Goal: Task Accomplishment & Management: Manage account settings

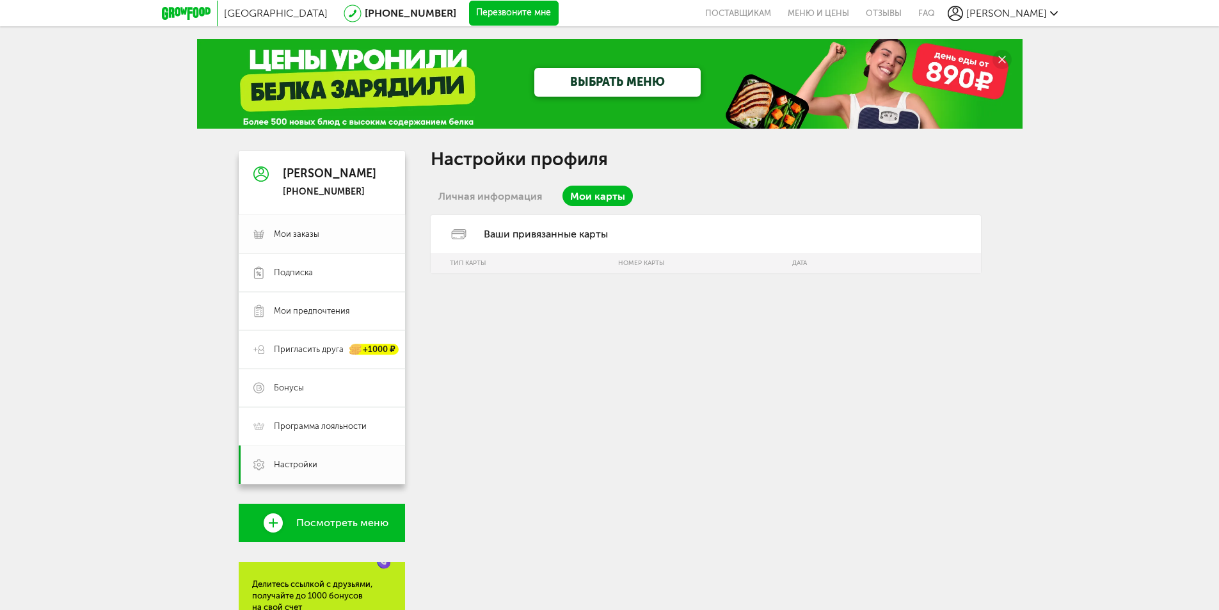
click at [305, 236] on span "Мои заказы" at bounding box center [296, 234] width 45 height 12
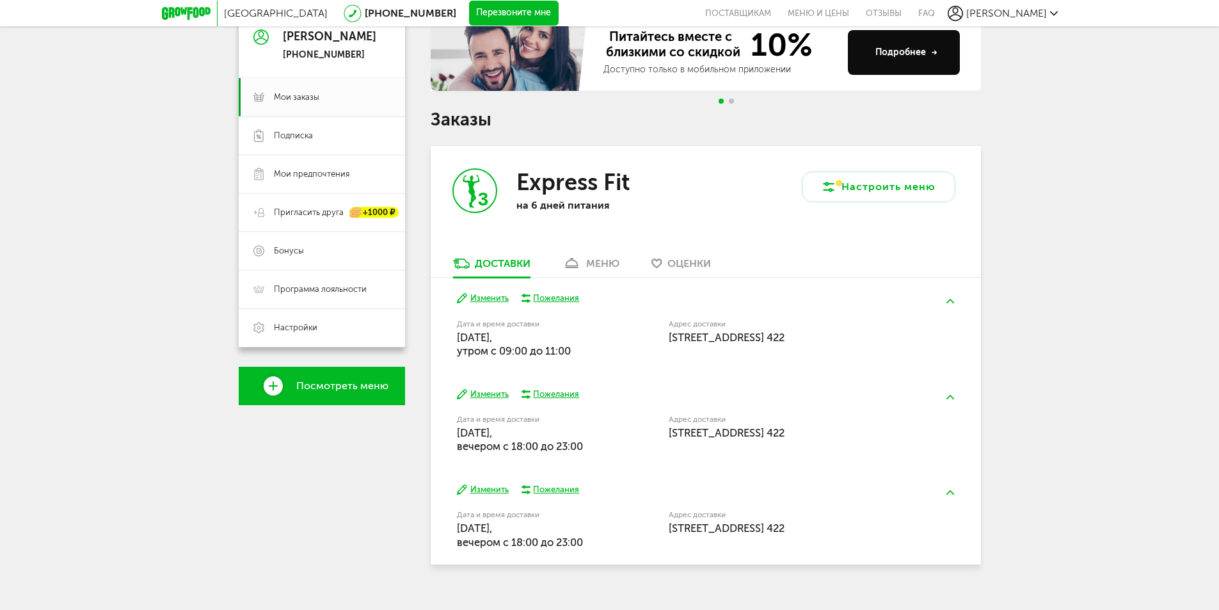
scroll to position [156, 0]
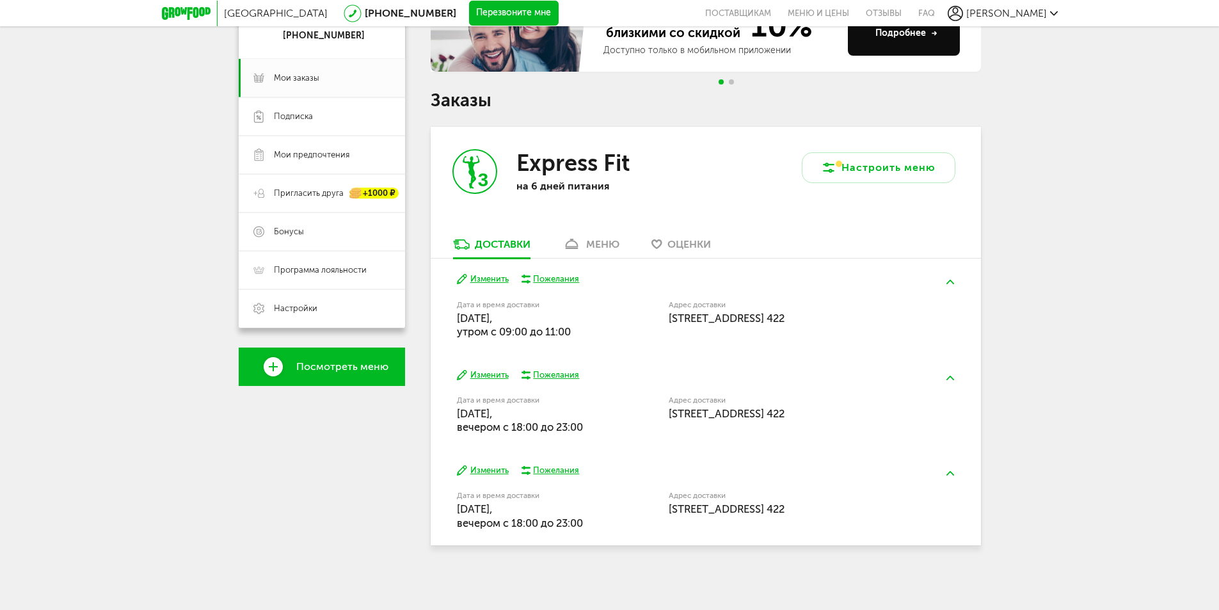
click at [479, 470] on button "Изменить" at bounding box center [483, 470] width 52 height 12
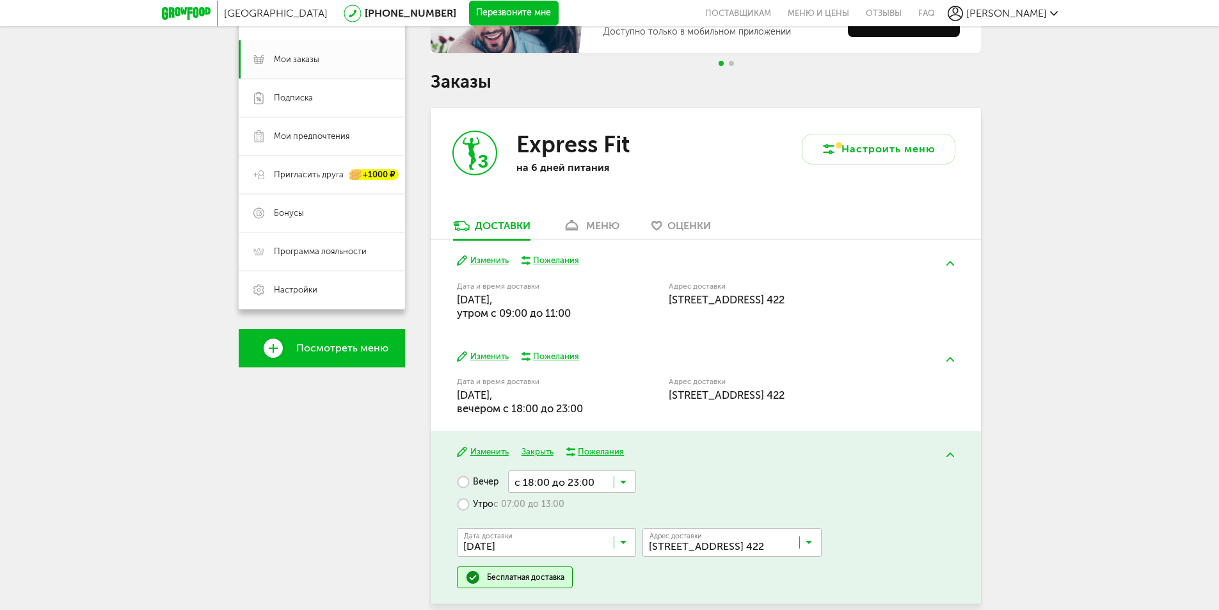
scroll to position [234, 0]
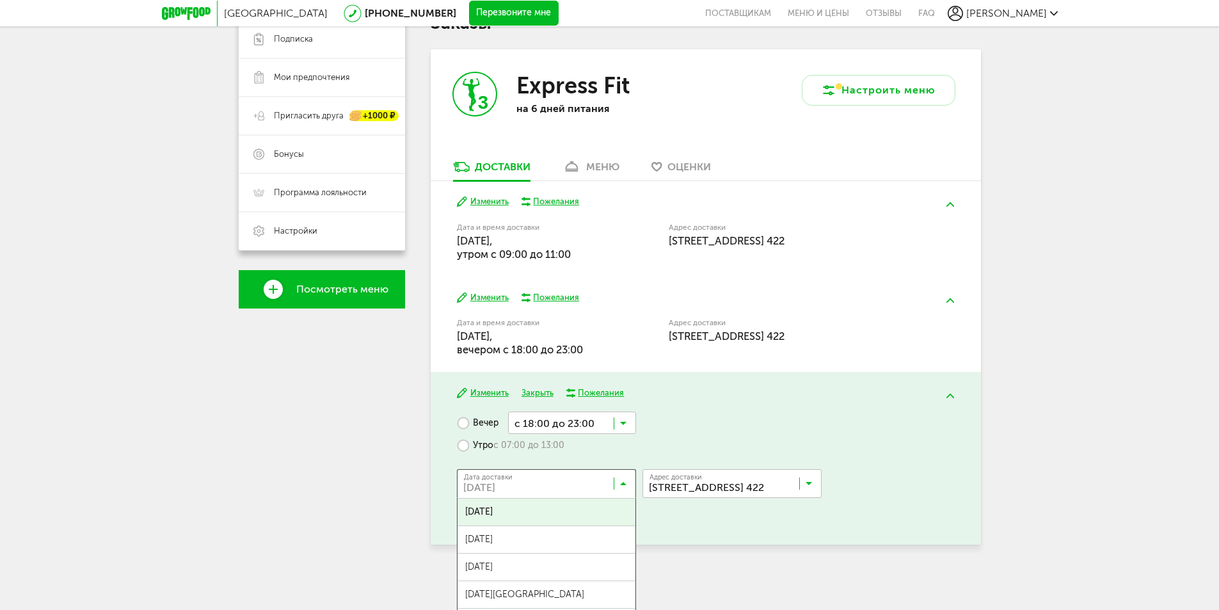
click at [624, 485] on icon at bounding box center [623, 486] width 6 height 13
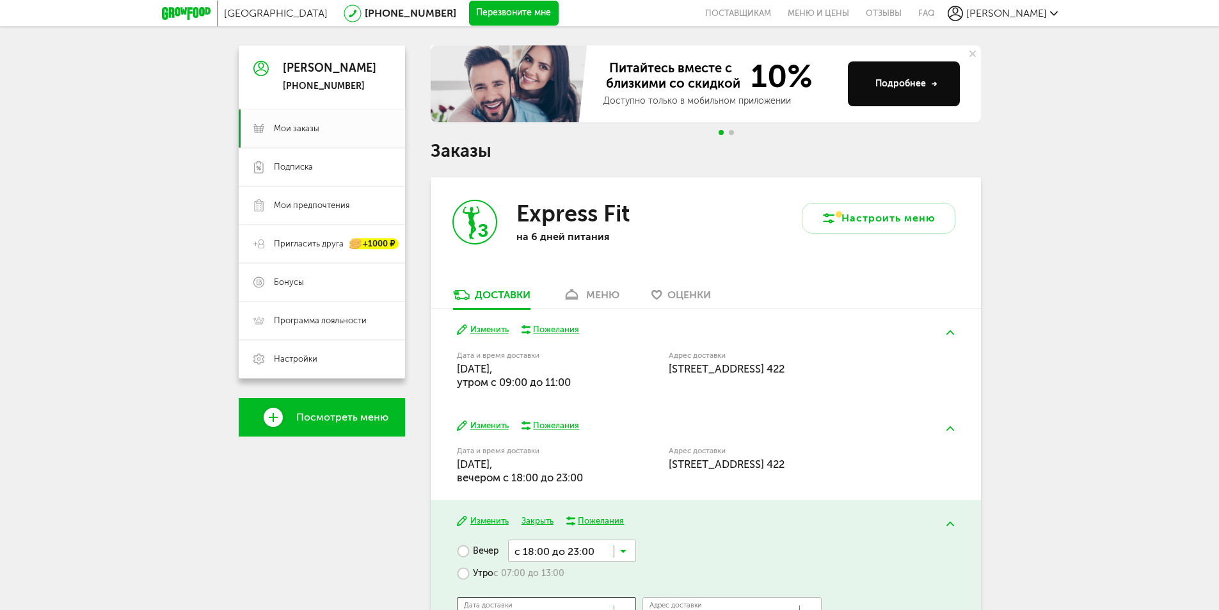
click at [960, 523] on button at bounding box center [949, 524] width 33 height 30
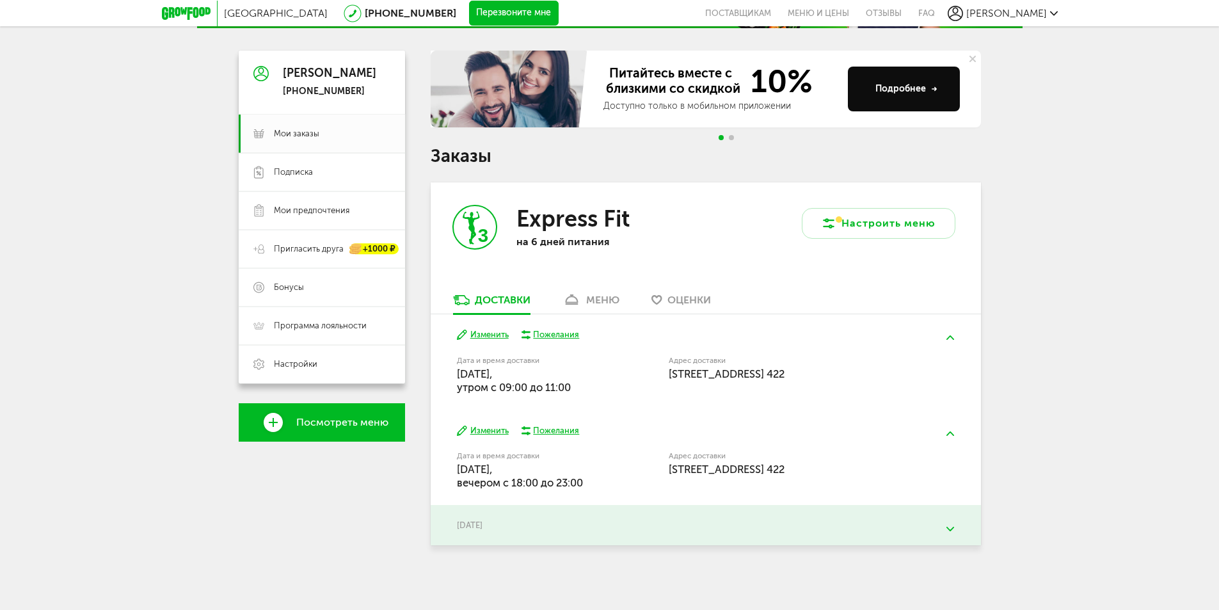
scroll to position [100, 0]
click at [953, 530] on img at bounding box center [950, 529] width 8 height 4
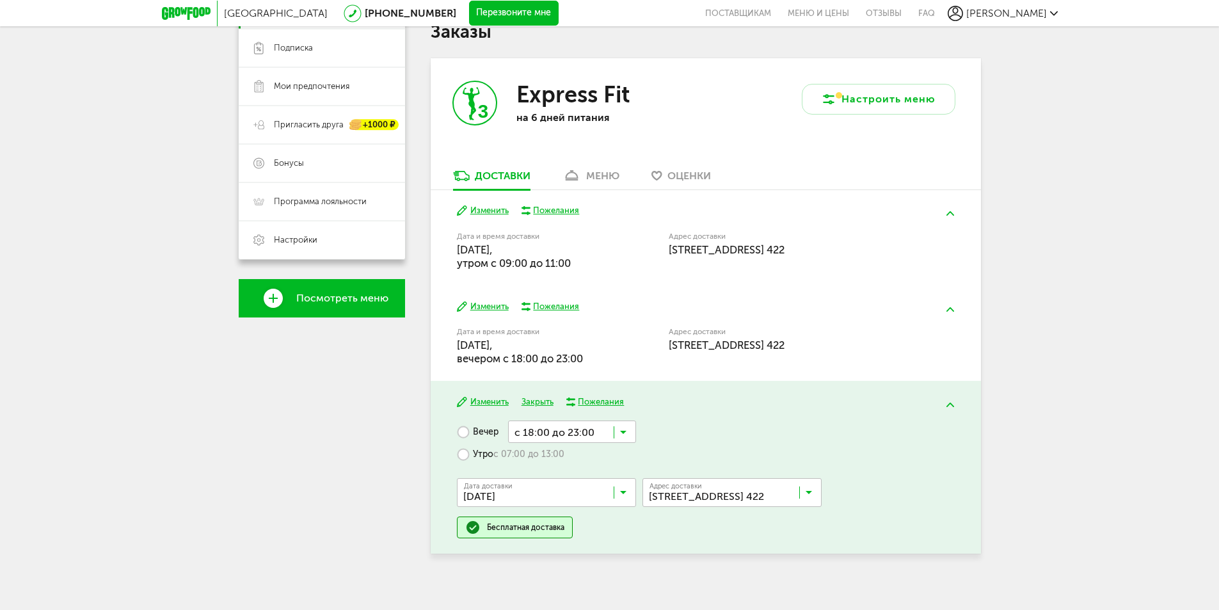
scroll to position [234, 0]
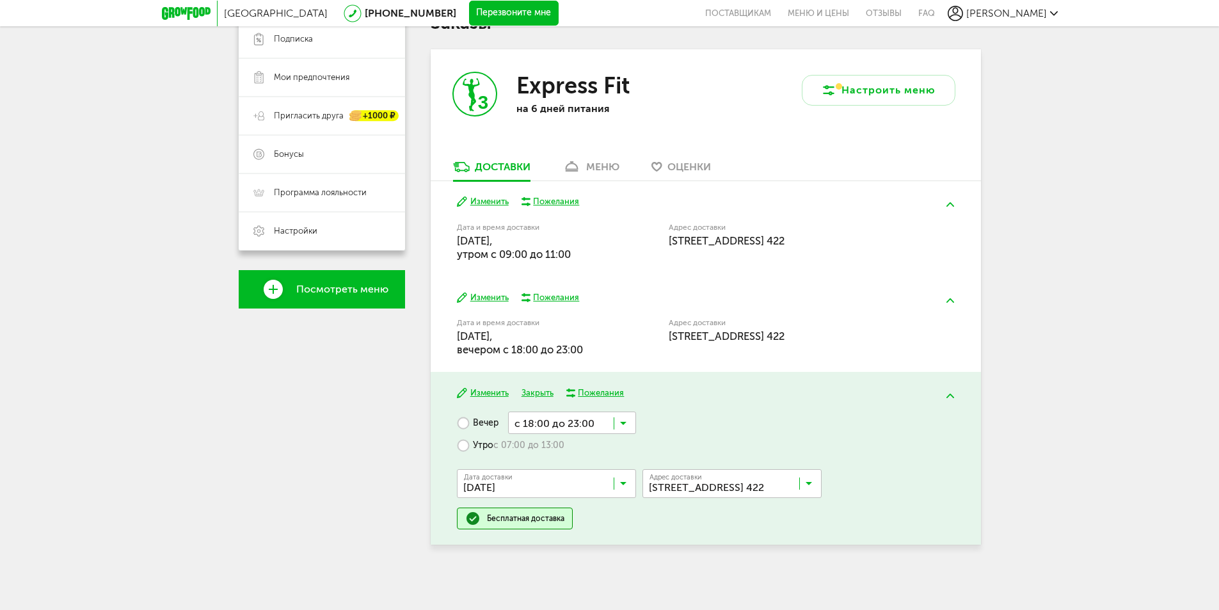
click at [633, 425] on input "Search for option" at bounding box center [572, 422] width 128 height 22
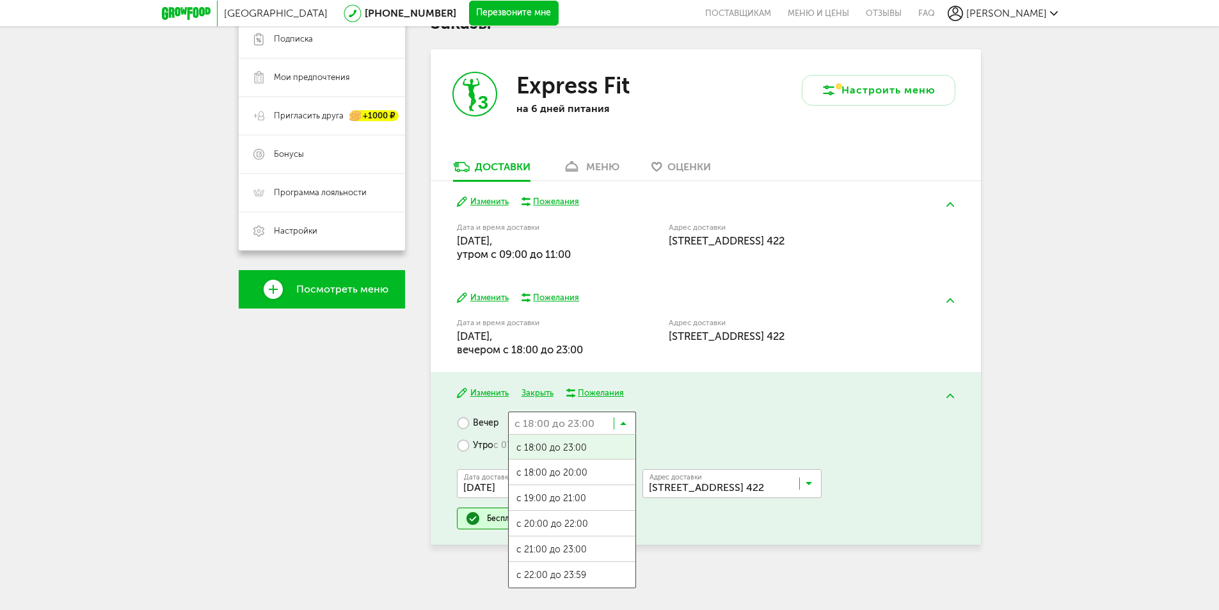
click at [704, 434] on div "Вечер с 18:00 до 23:00 Загрузка... с 18:00 до 23:00 с 18:00 до 20:00 с 19:00 до…" at bounding box center [705, 470] width 497 height 118
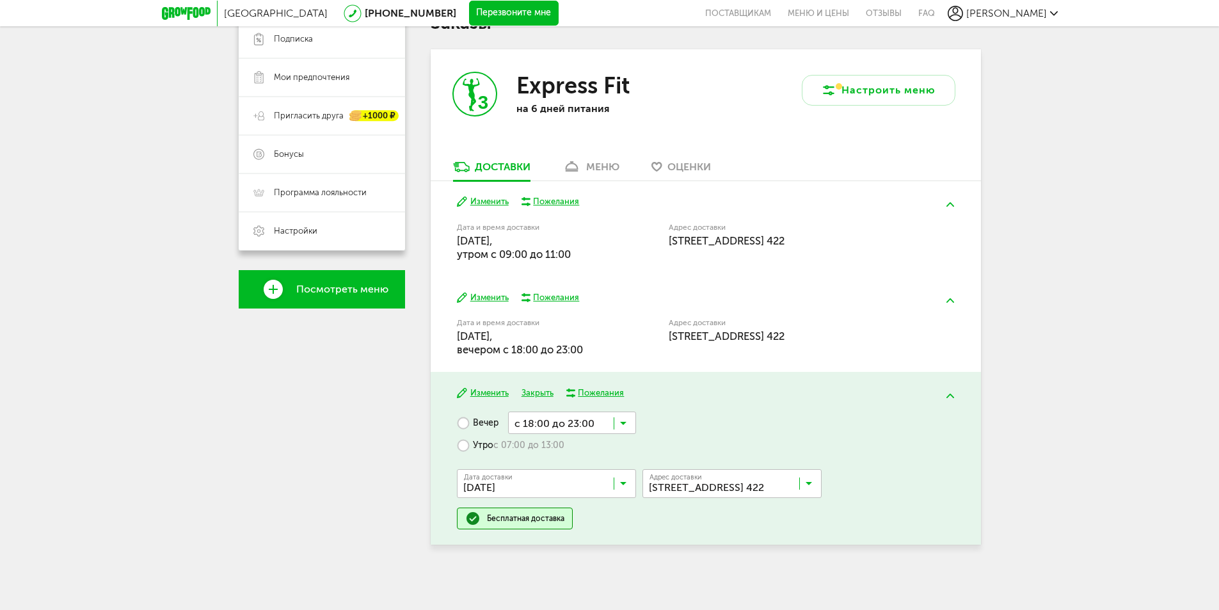
click at [624, 423] on icon at bounding box center [623, 426] width 6 height 13
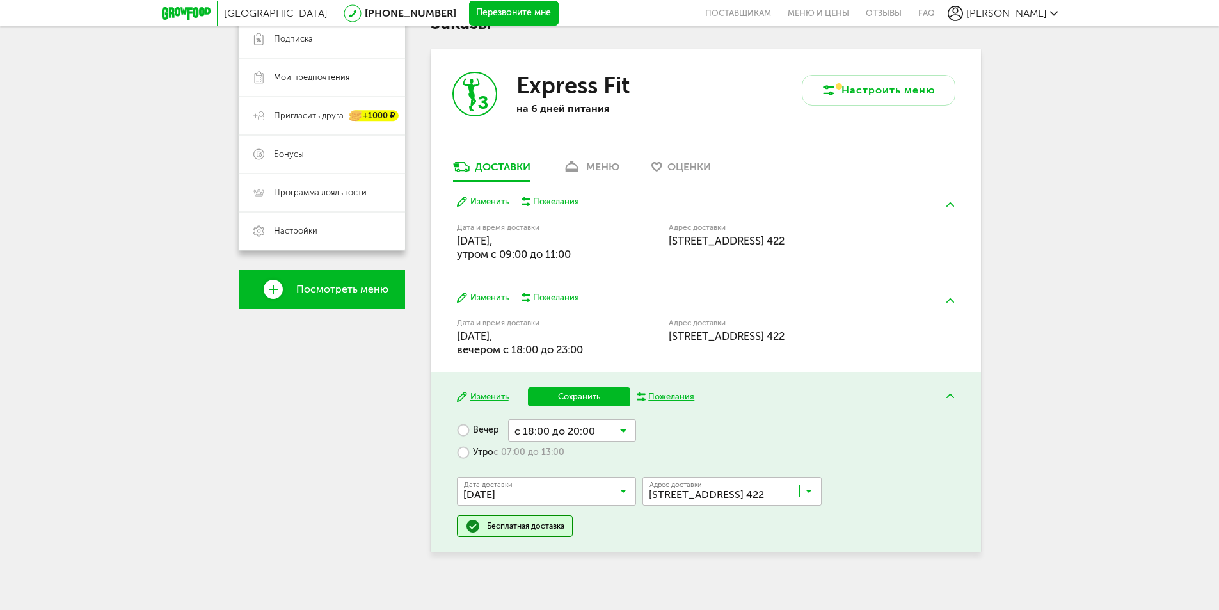
click at [596, 475] on span "с 18:00 до 20:00" at bounding box center [572, 480] width 127 height 27
click at [587, 398] on button "Сохранить" at bounding box center [579, 396] width 102 height 19
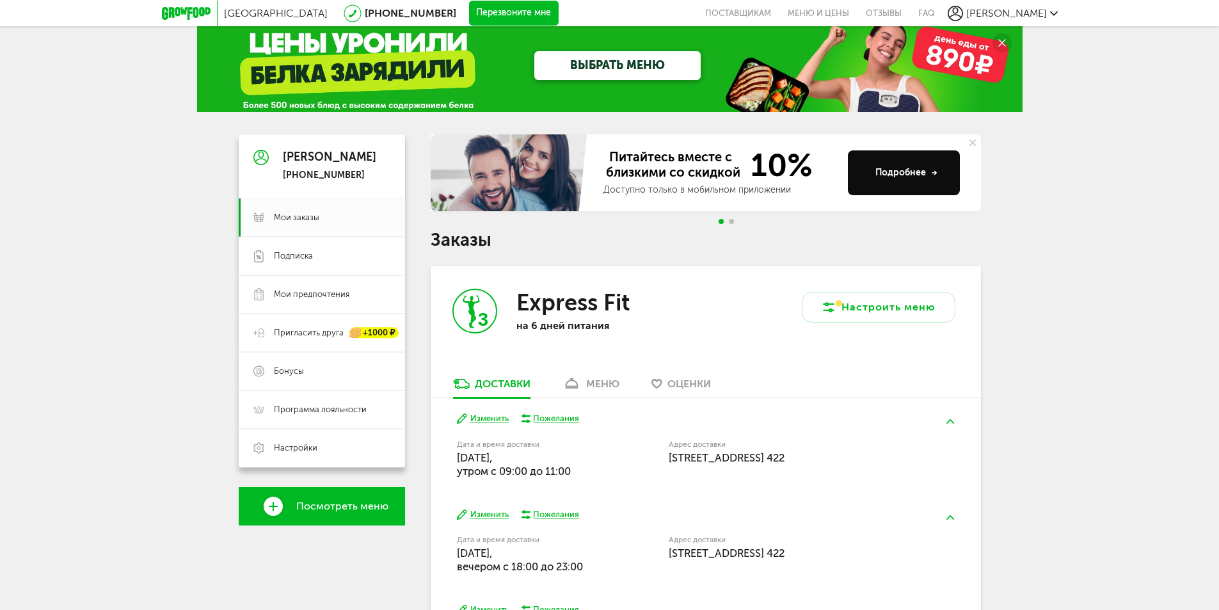
scroll to position [0, 0]
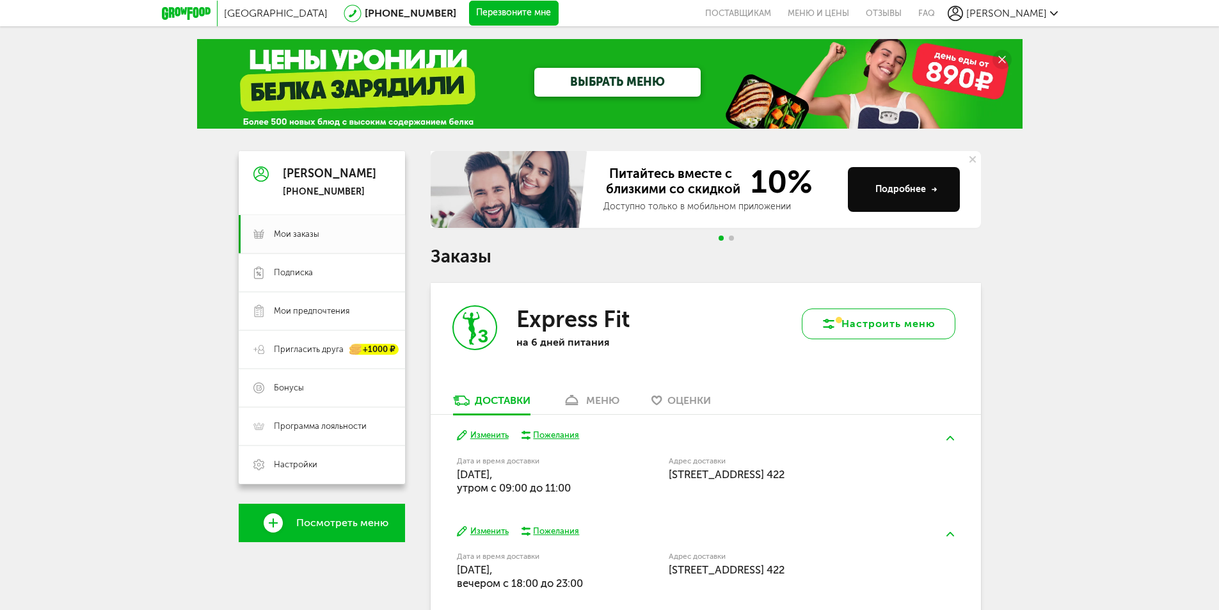
click at [874, 320] on button "Настроить меню" at bounding box center [879, 323] width 154 height 31
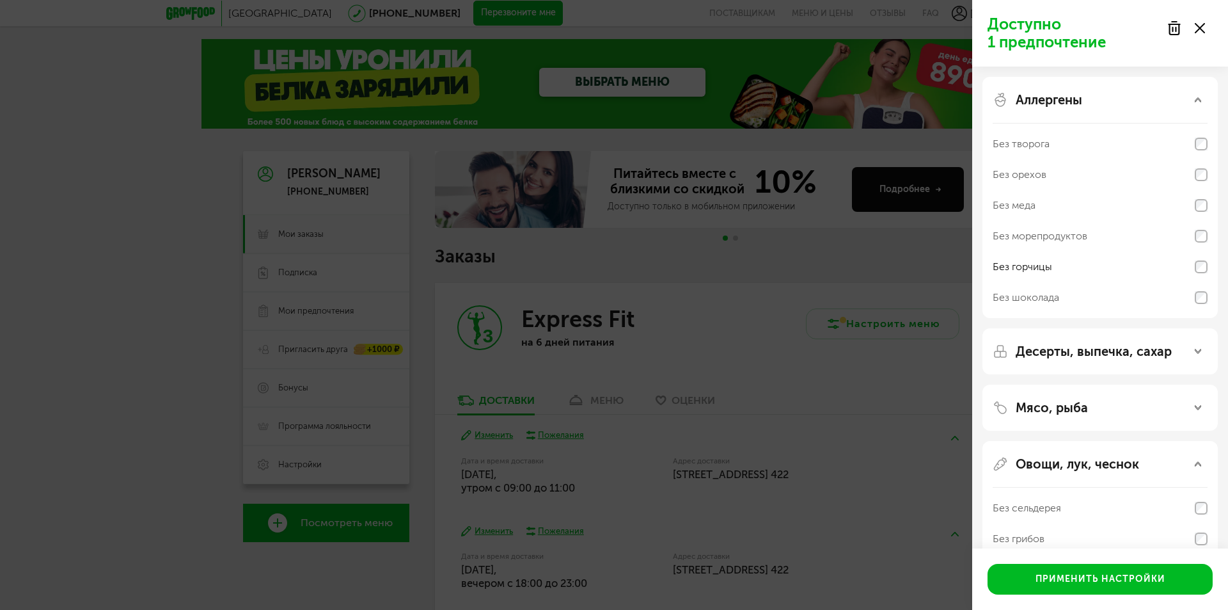
click at [1206, 31] on div at bounding box center [1186, 28] width 54 height 26
click at [1201, 33] on icon at bounding box center [1200, 28] width 10 height 10
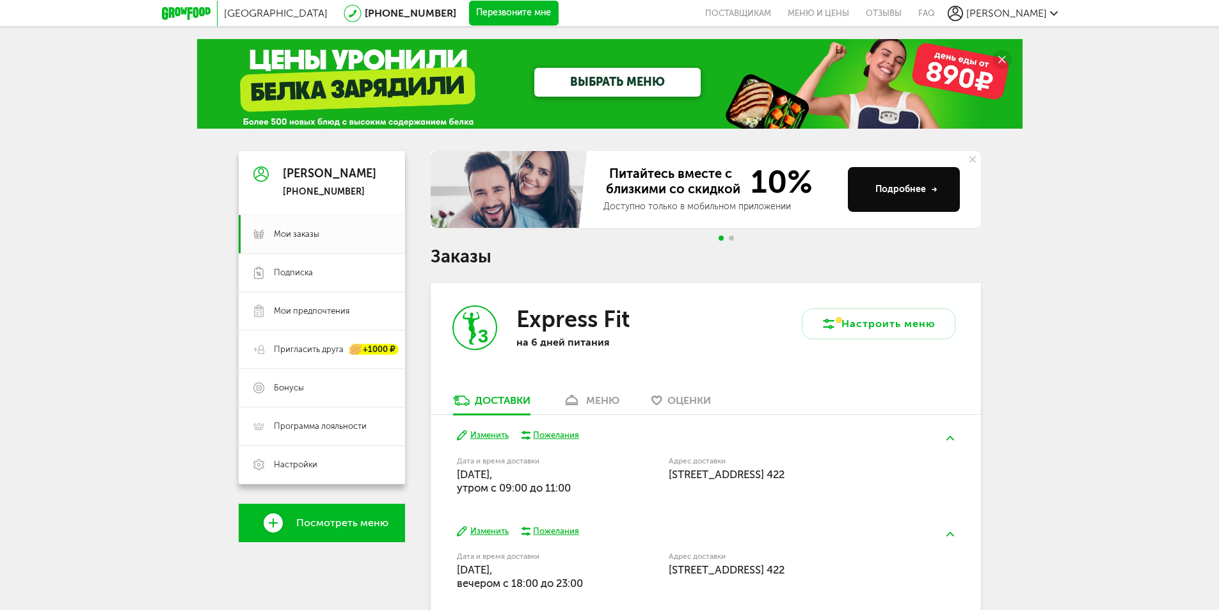
click at [1033, 16] on span "[PERSON_NAME]" at bounding box center [1006, 13] width 81 height 12
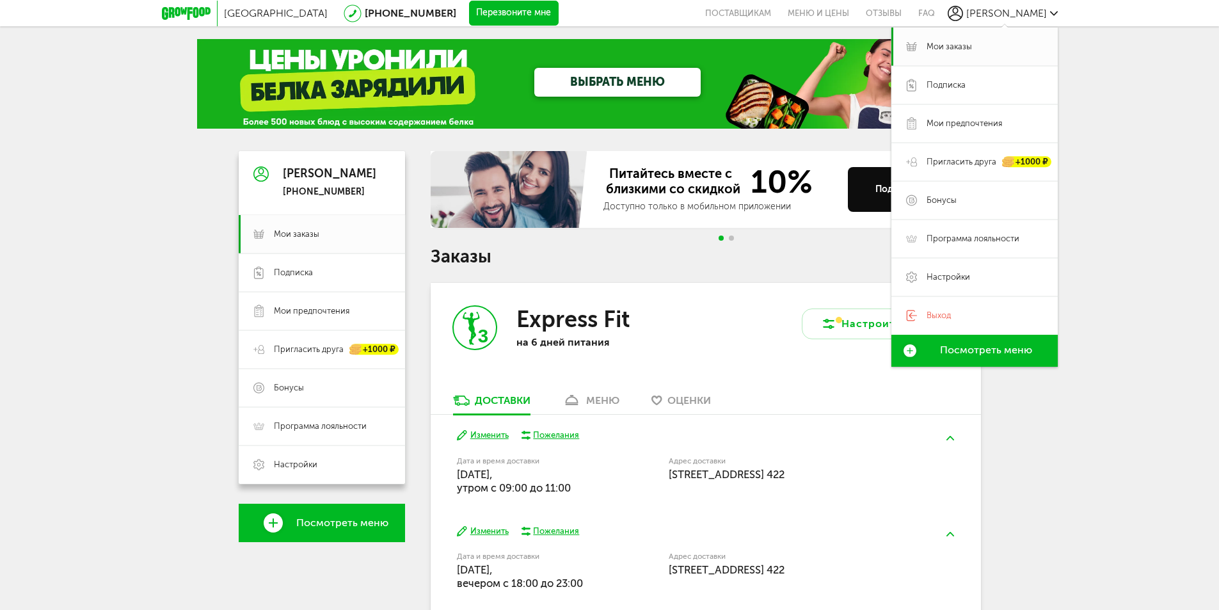
click at [1194, 168] on div "Москва [PHONE_NUMBER] Перезвоните мне поставщикам Меню и цены Отзывы FAQ [PERSO…" at bounding box center [609, 383] width 1219 height 766
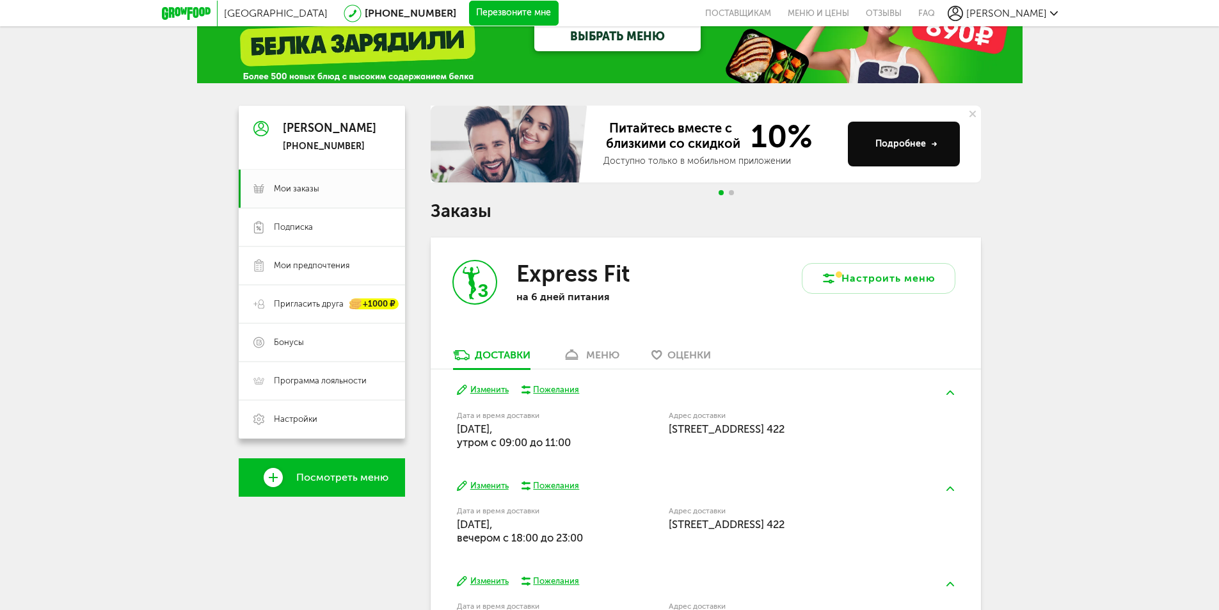
scroll to position [156, 0]
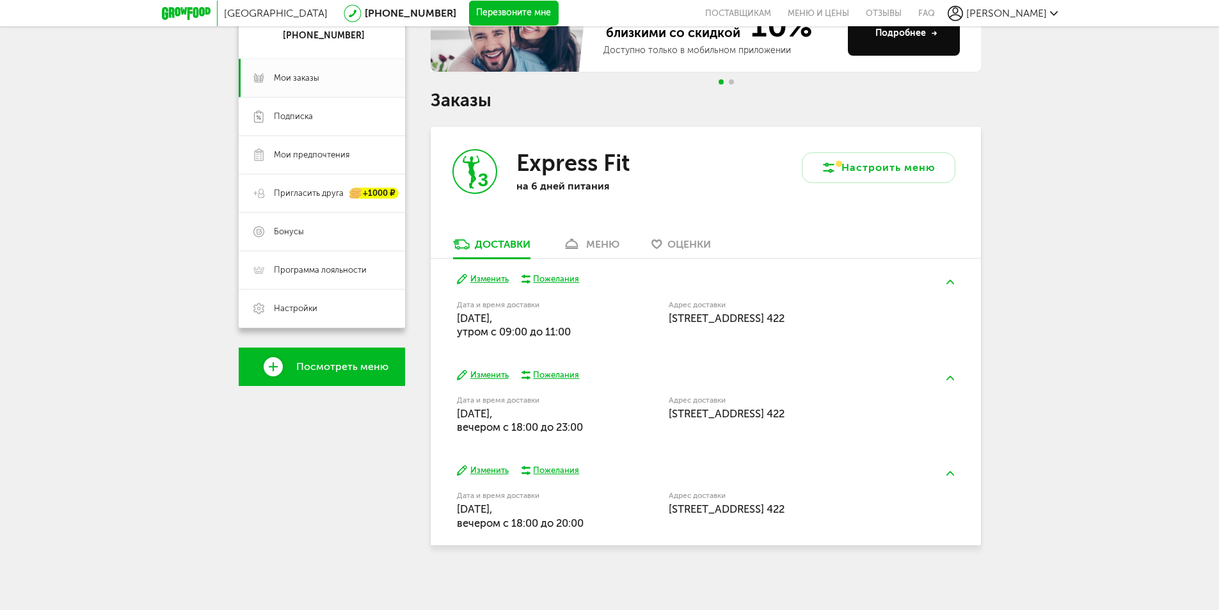
click at [606, 238] on div "меню" at bounding box center [602, 244] width 33 height 12
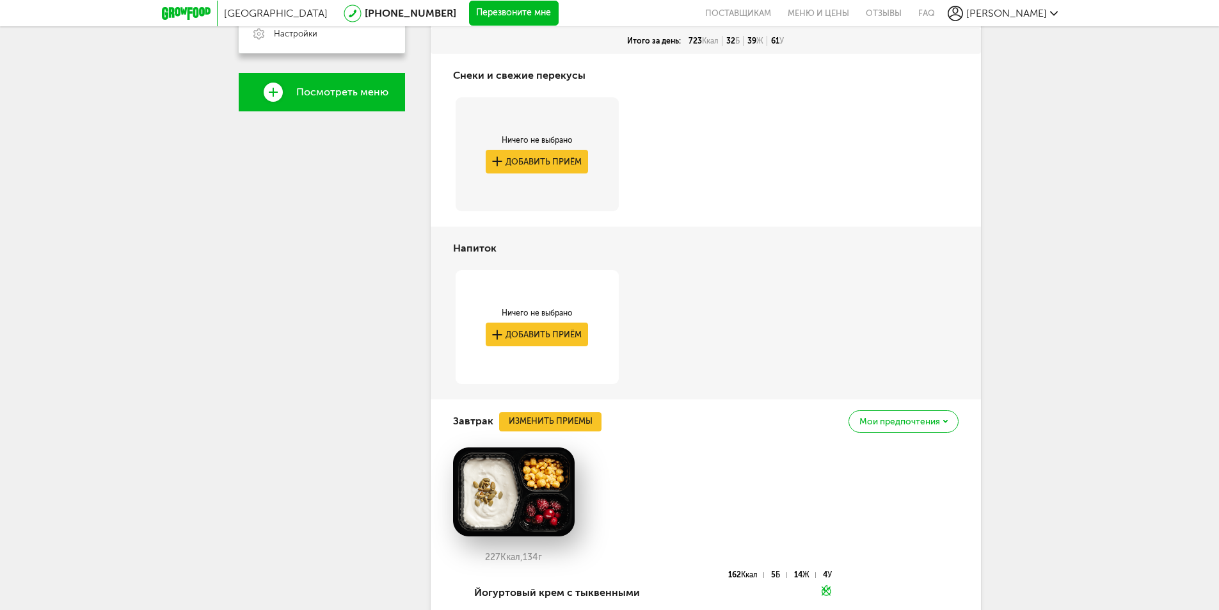
scroll to position [305, 0]
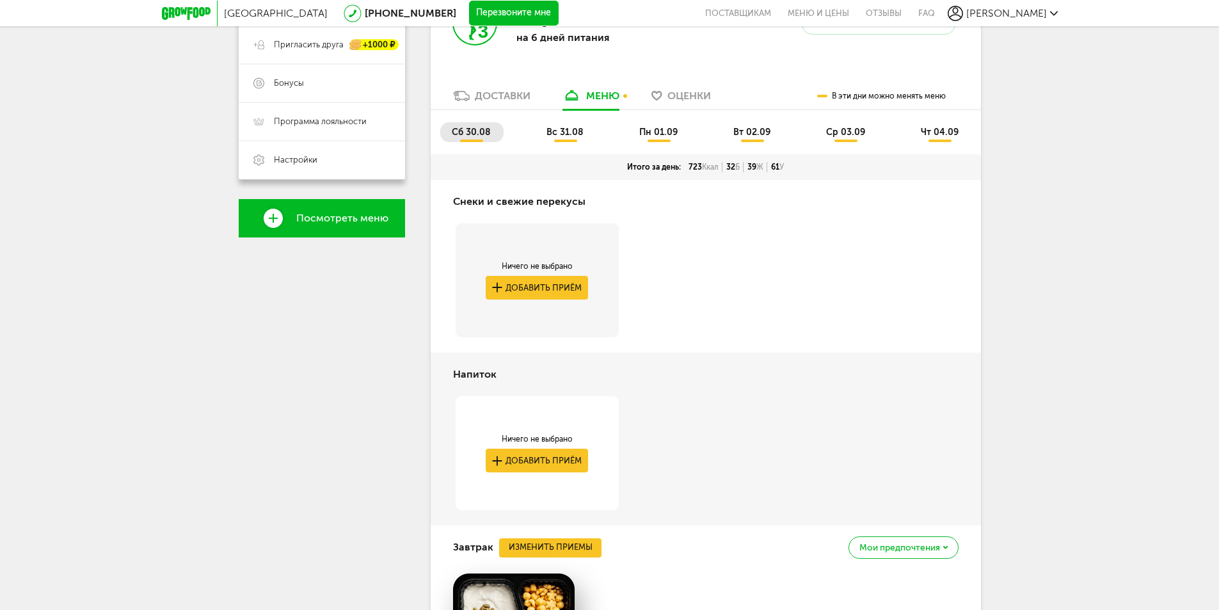
click at [564, 134] on span "вс 31.08" at bounding box center [564, 132] width 37 height 11
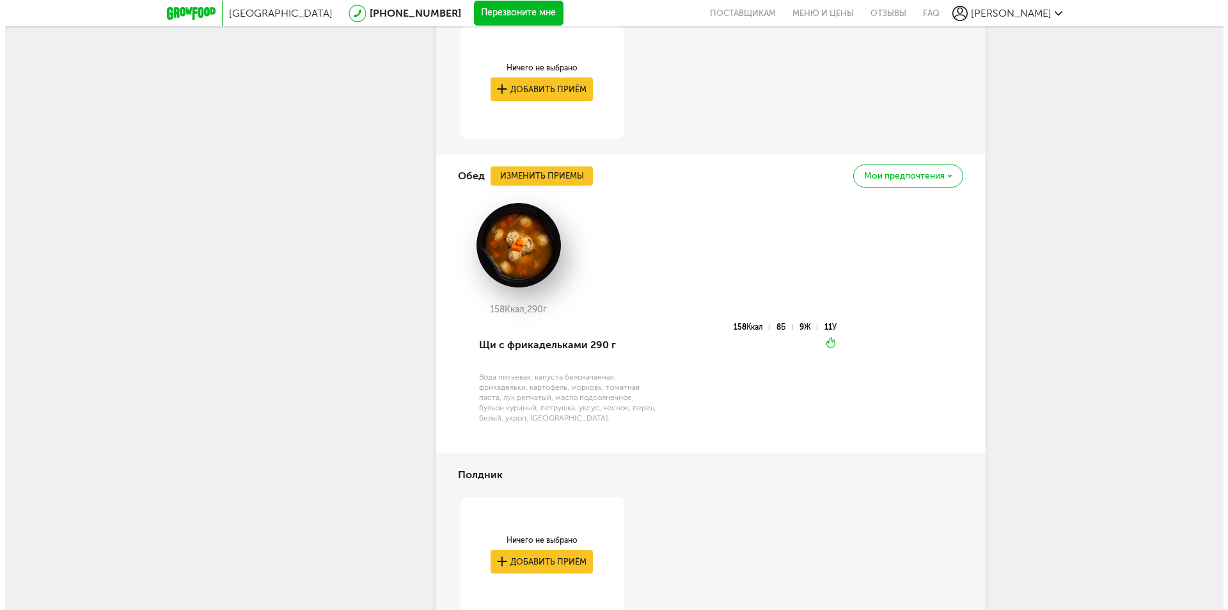
scroll to position [1209, 0]
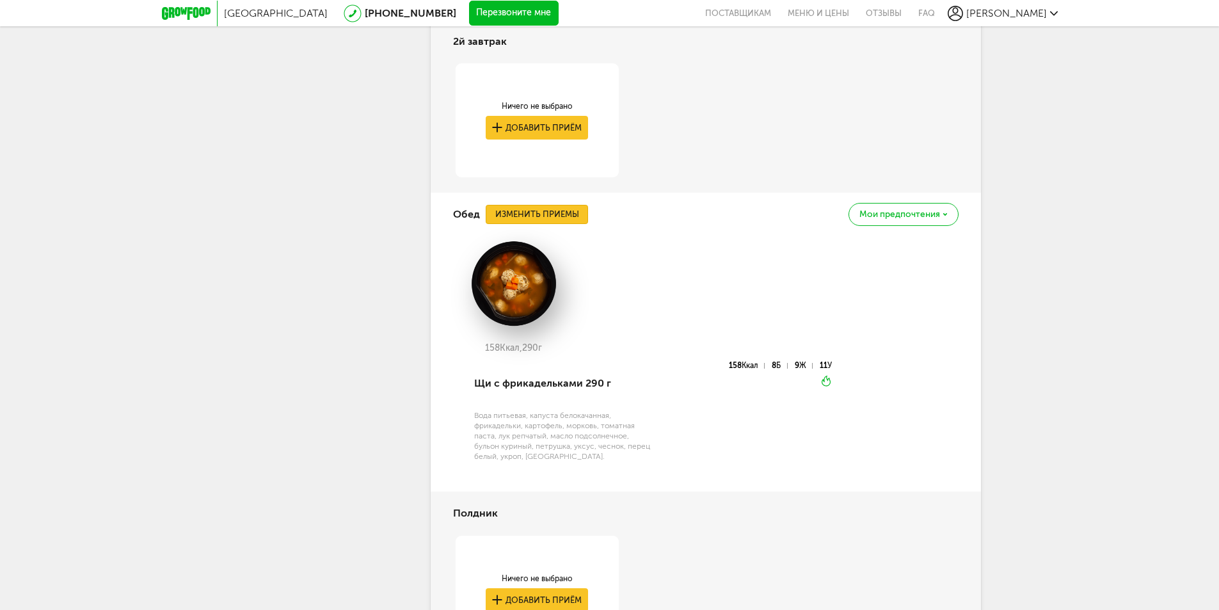
click at [546, 214] on button "Изменить приемы" at bounding box center [537, 214] width 102 height 19
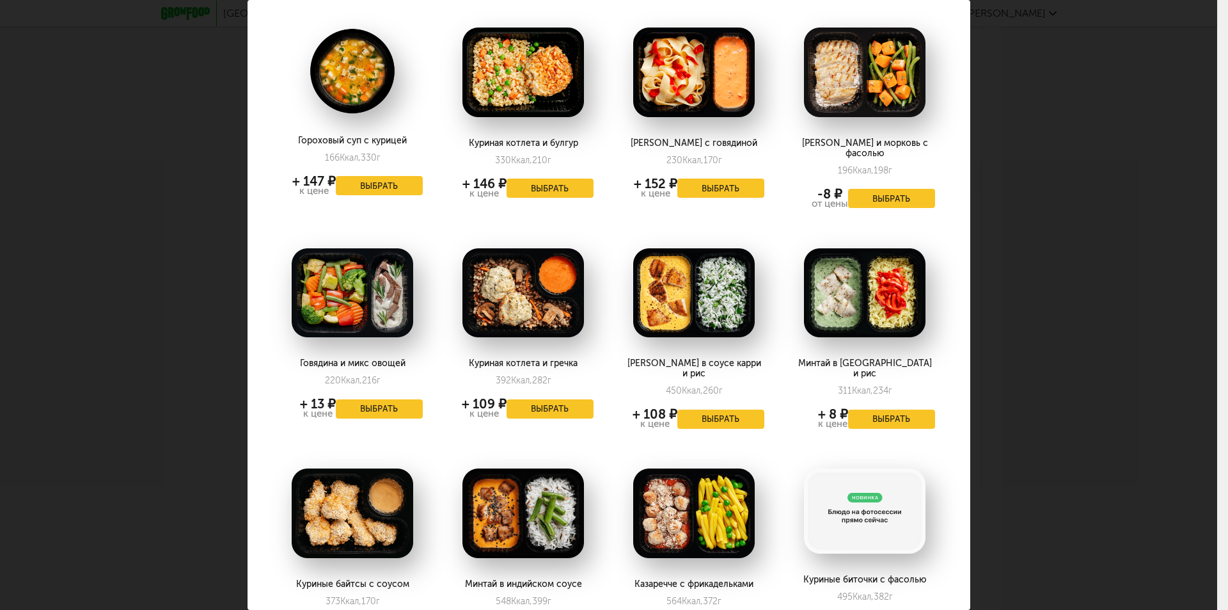
scroll to position [0, 0]
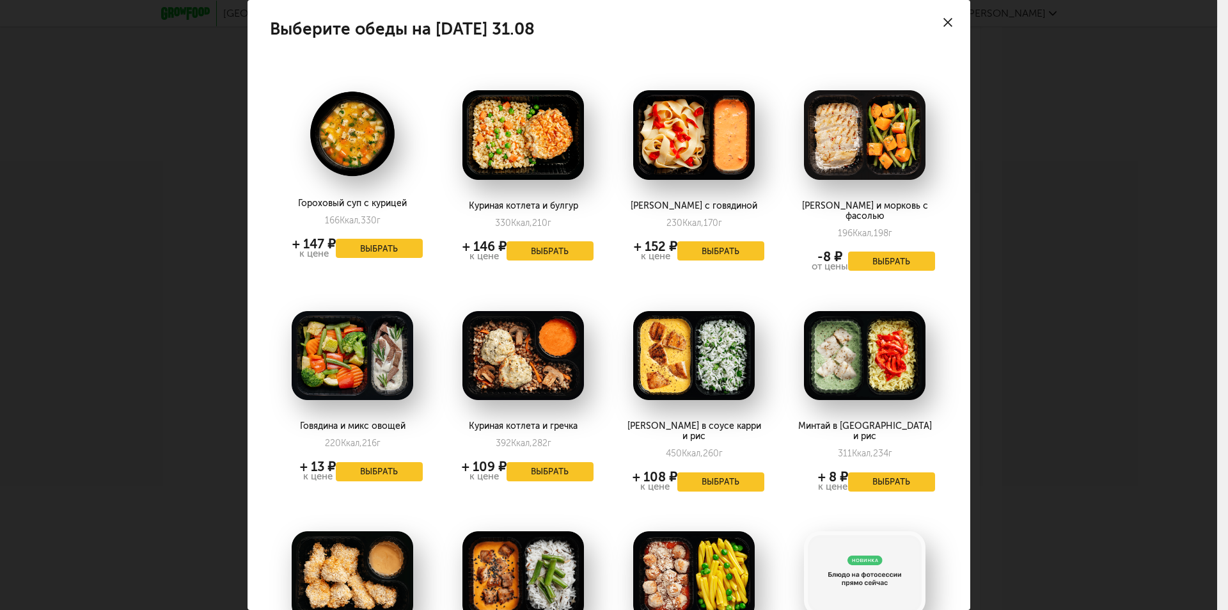
click at [944, 25] on icon at bounding box center [948, 22] width 9 height 9
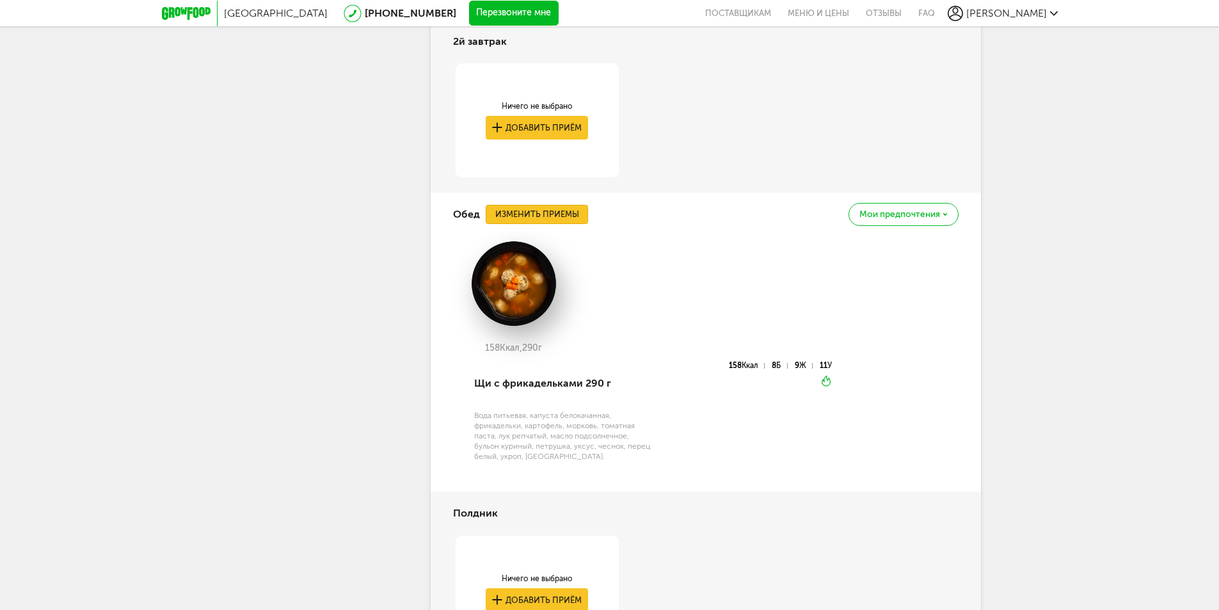
click at [551, 215] on button "Изменить приемы" at bounding box center [537, 214] width 102 height 19
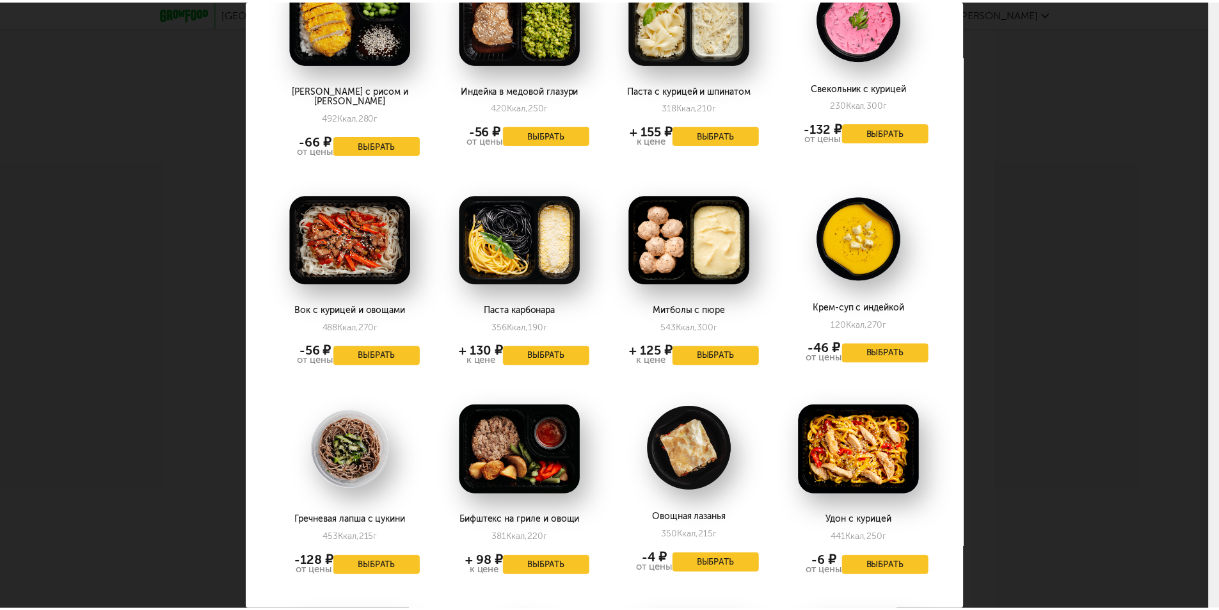
scroll to position [1416, 0]
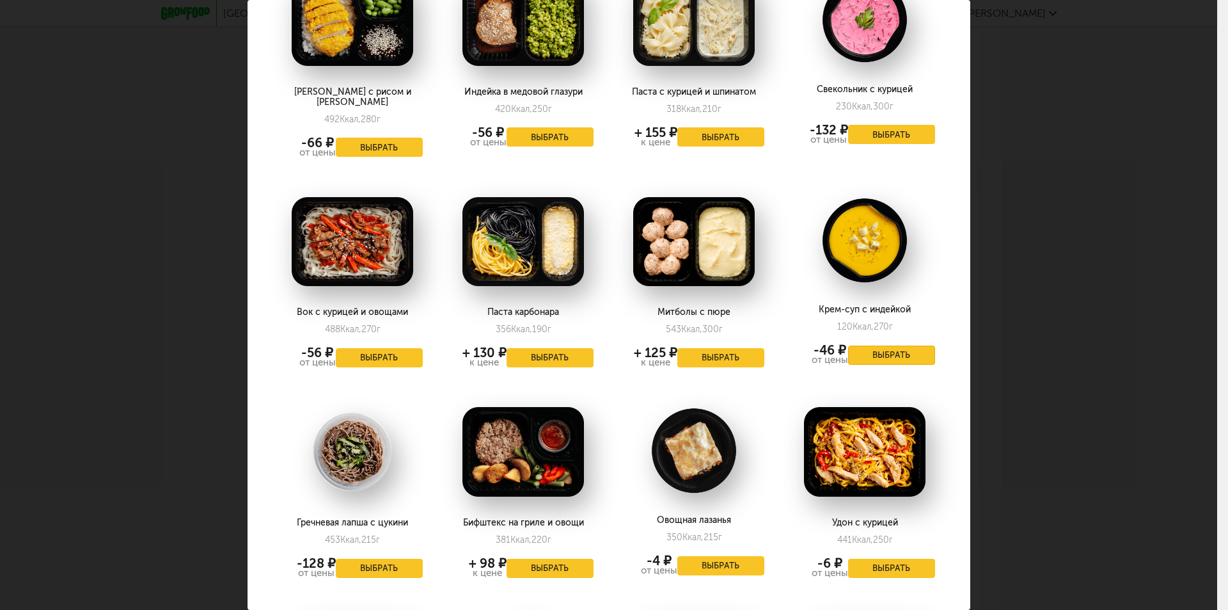
click at [876, 345] on button "Выбрать" at bounding box center [891, 354] width 87 height 19
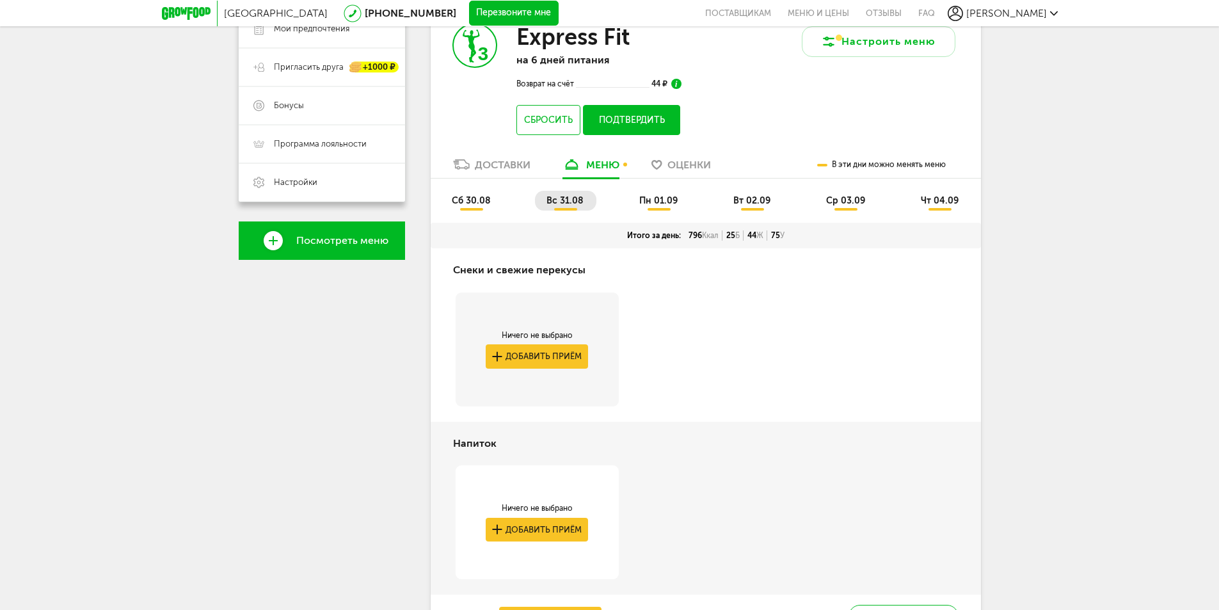
scroll to position [275, 0]
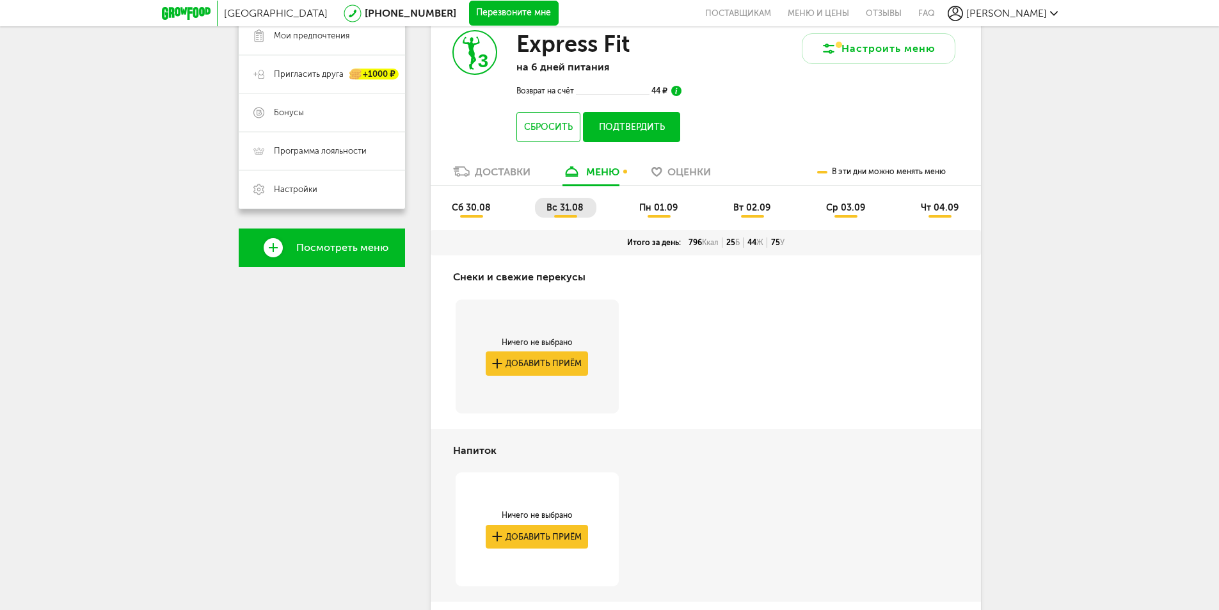
click at [478, 209] on span "сб 30.08" at bounding box center [471, 207] width 39 height 11
click at [574, 206] on span "вс 31.08" at bounding box center [564, 207] width 37 height 11
click at [464, 205] on span "сб 30.08" at bounding box center [471, 207] width 39 height 11
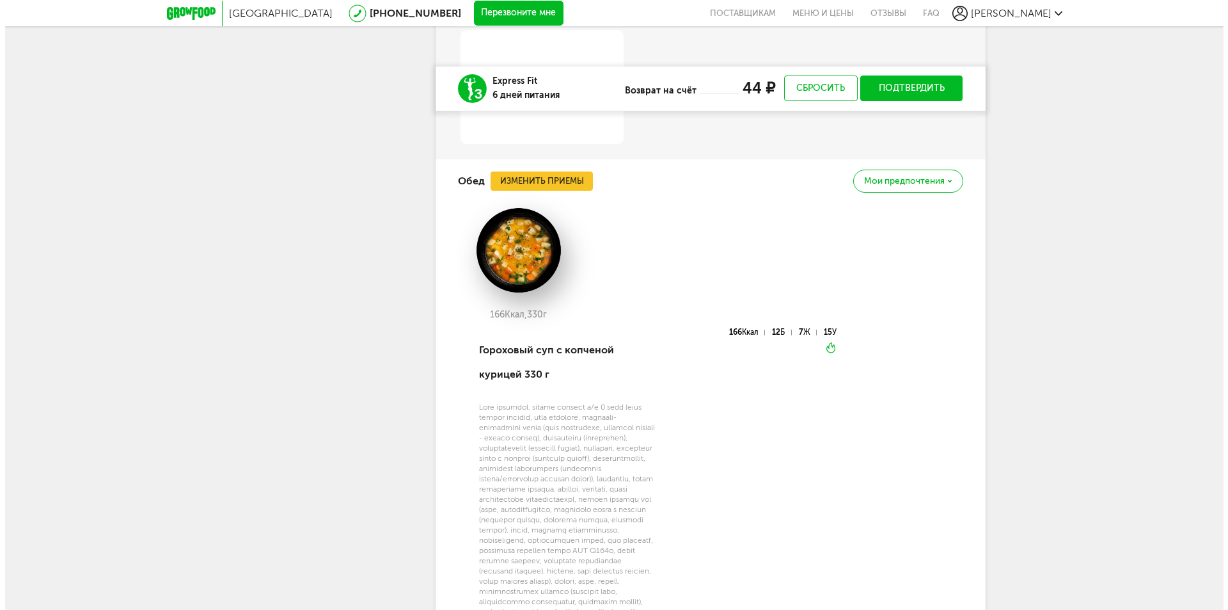
scroll to position [1299, 0]
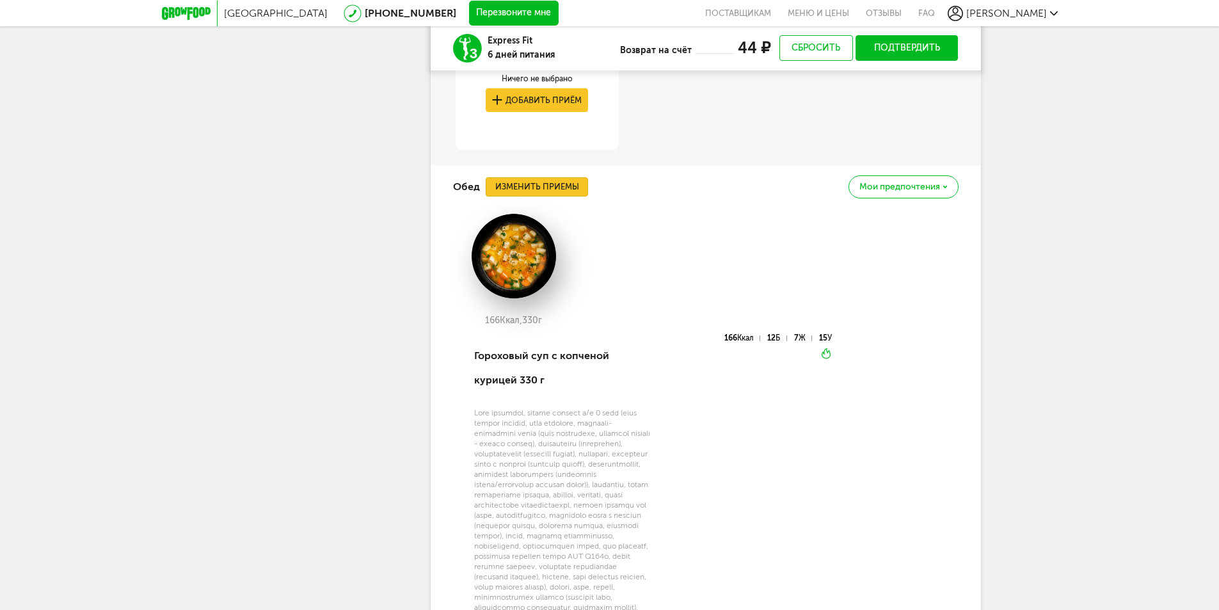
click at [560, 193] on button "Изменить приемы" at bounding box center [537, 186] width 102 height 19
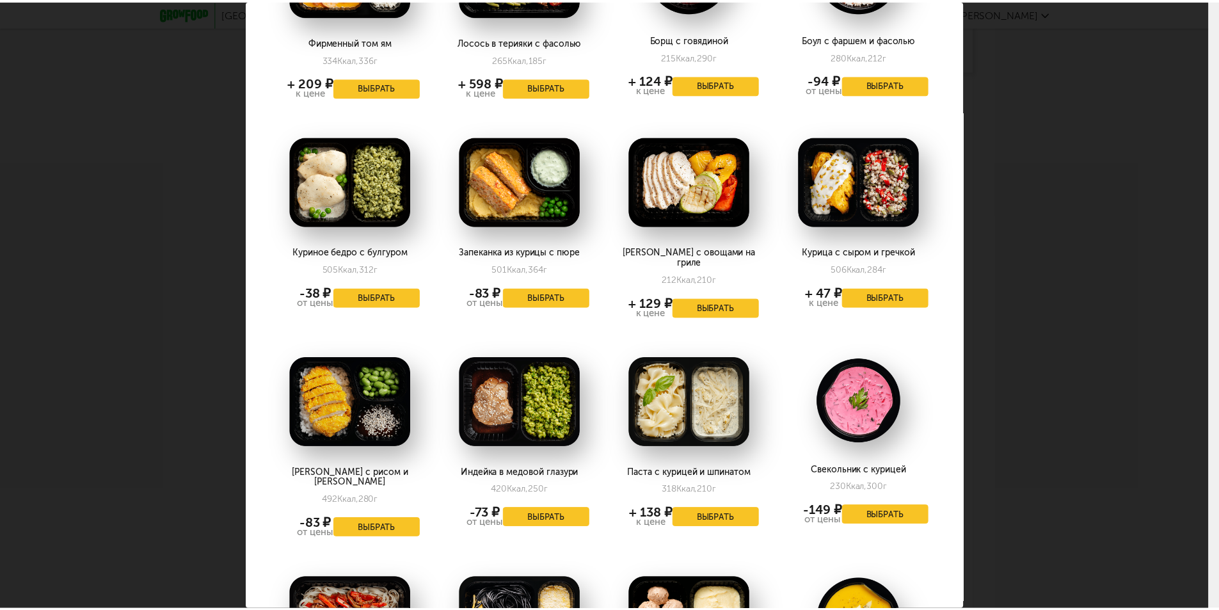
scroll to position [1033, 0]
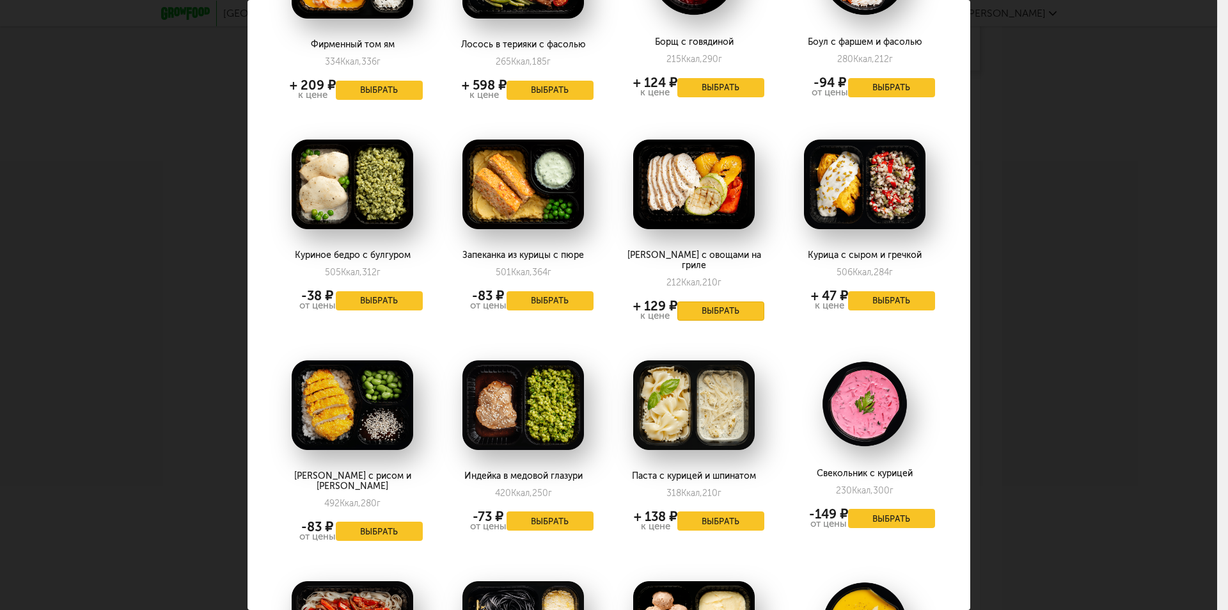
click at [696, 301] on button "Выбрать" at bounding box center [721, 310] width 87 height 19
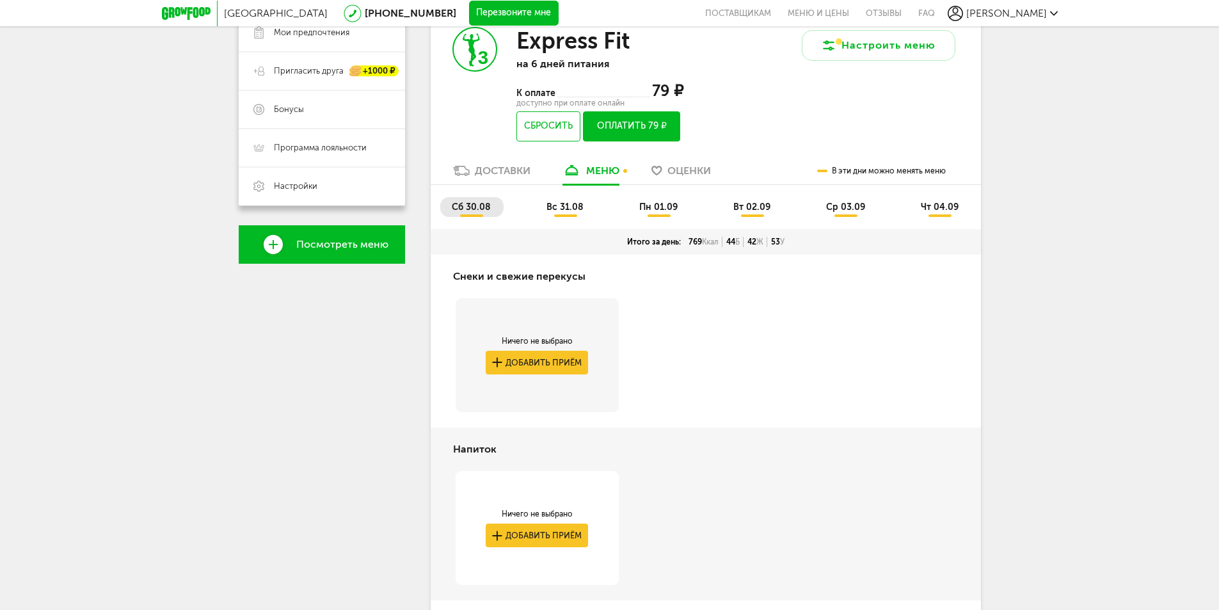
scroll to position [257, 0]
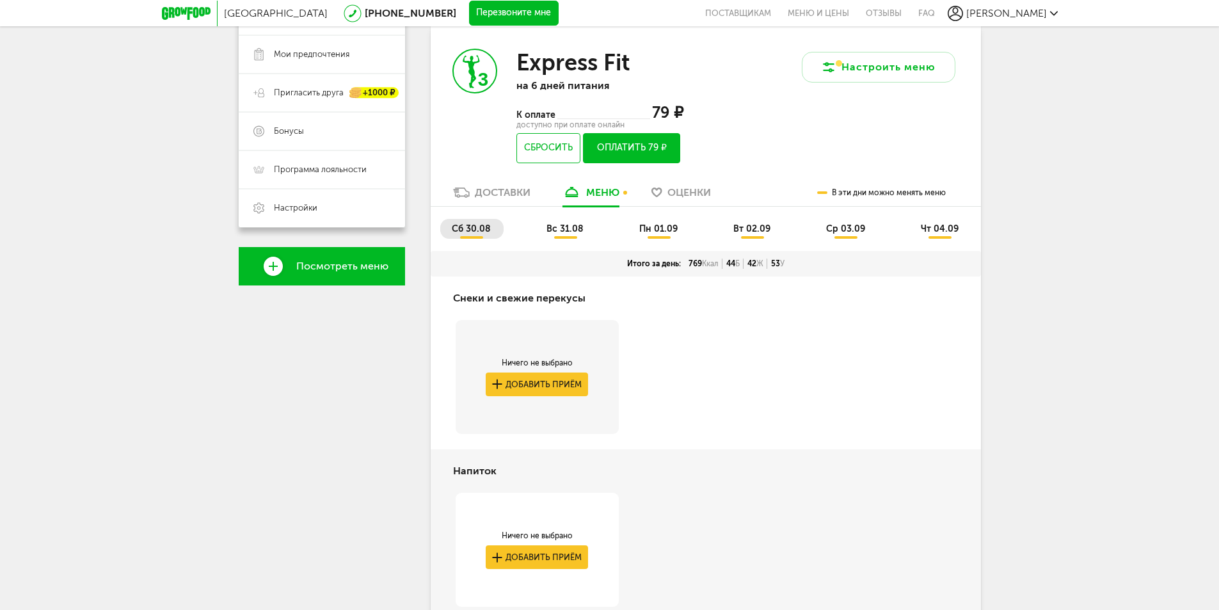
click at [564, 226] on span "вс 31.08" at bounding box center [564, 228] width 37 height 11
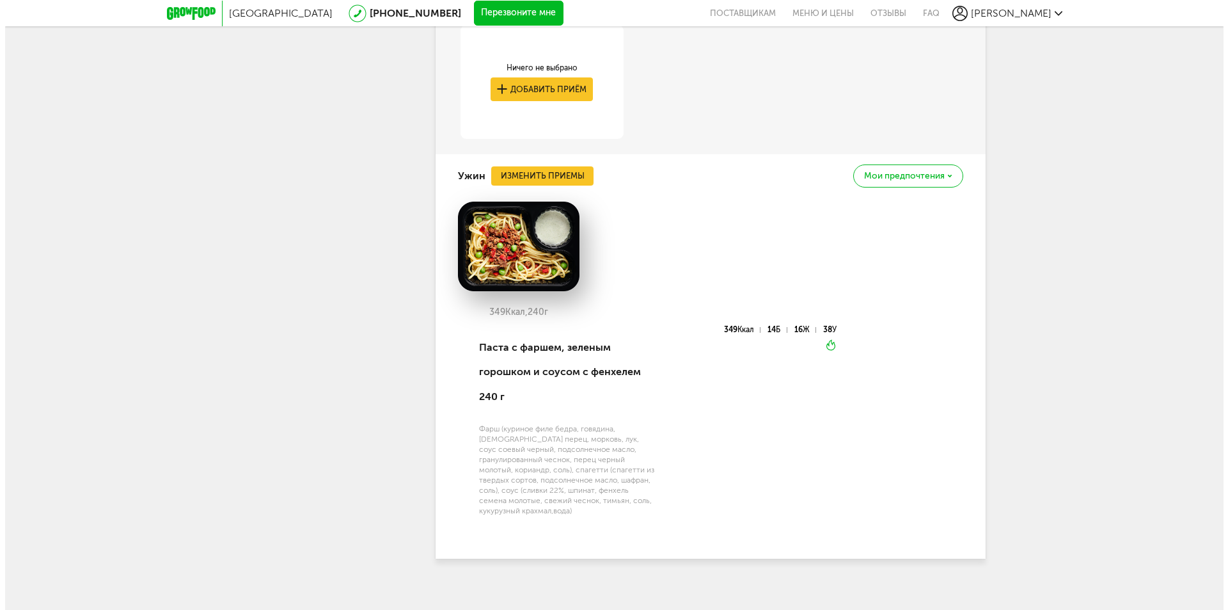
scroll to position [1813, 0]
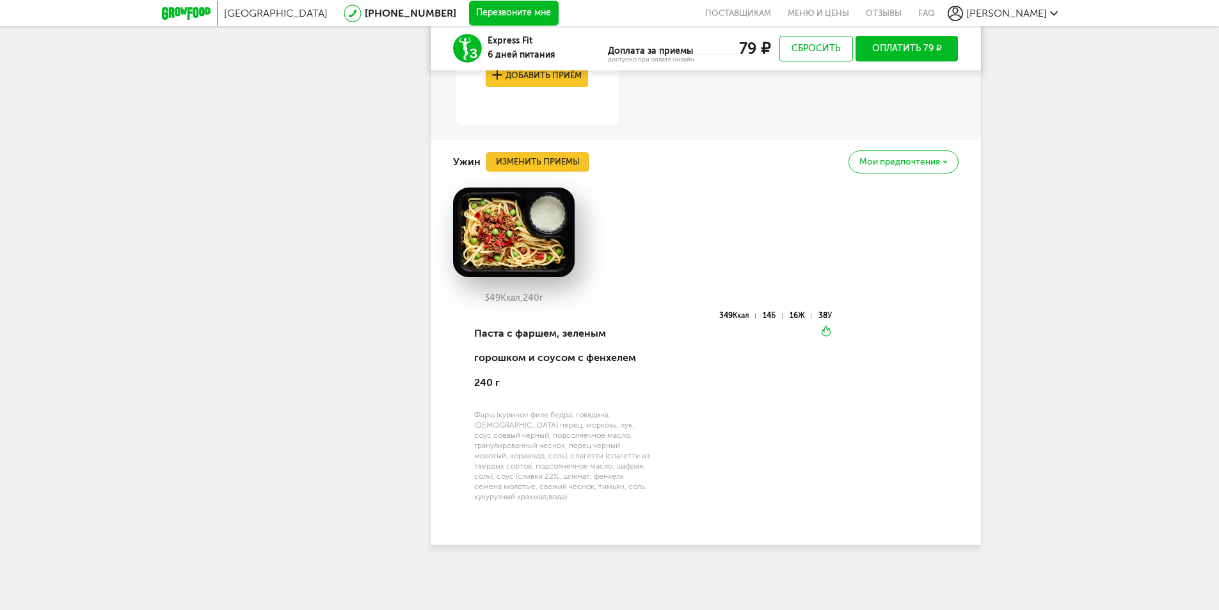
click at [562, 164] on button "Изменить приемы" at bounding box center [537, 161] width 102 height 19
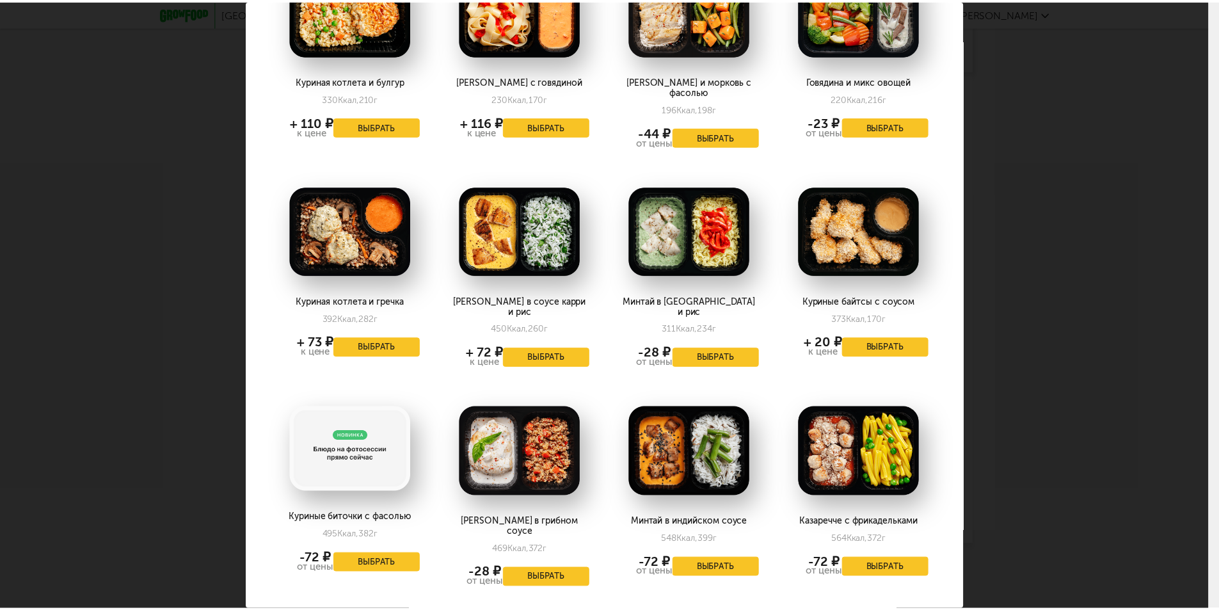
scroll to position [256, 0]
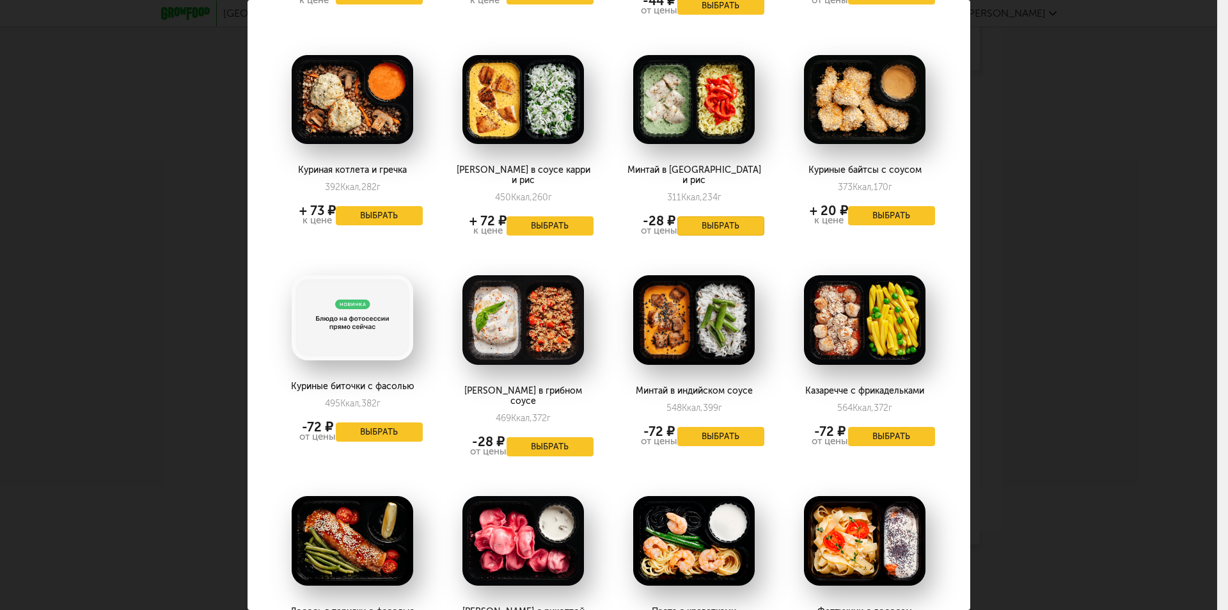
click at [695, 216] on button "Выбрать" at bounding box center [721, 225] width 87 height 19
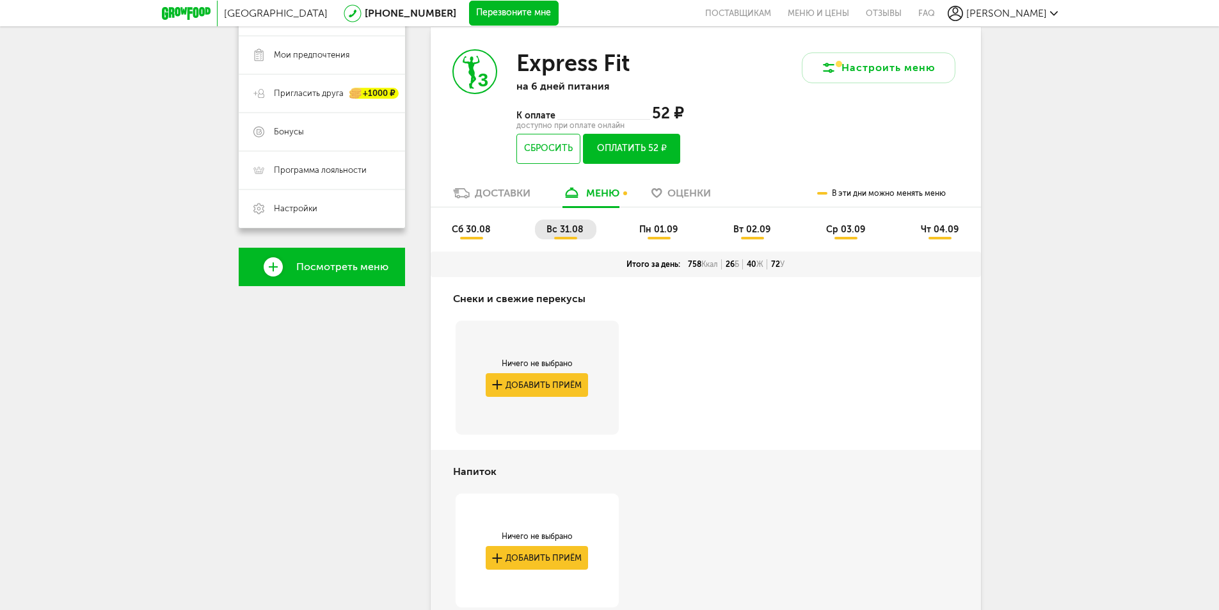
click at [667, 232] on span "пн 01.09" at bounding box center [658, 229] width 38 height 11
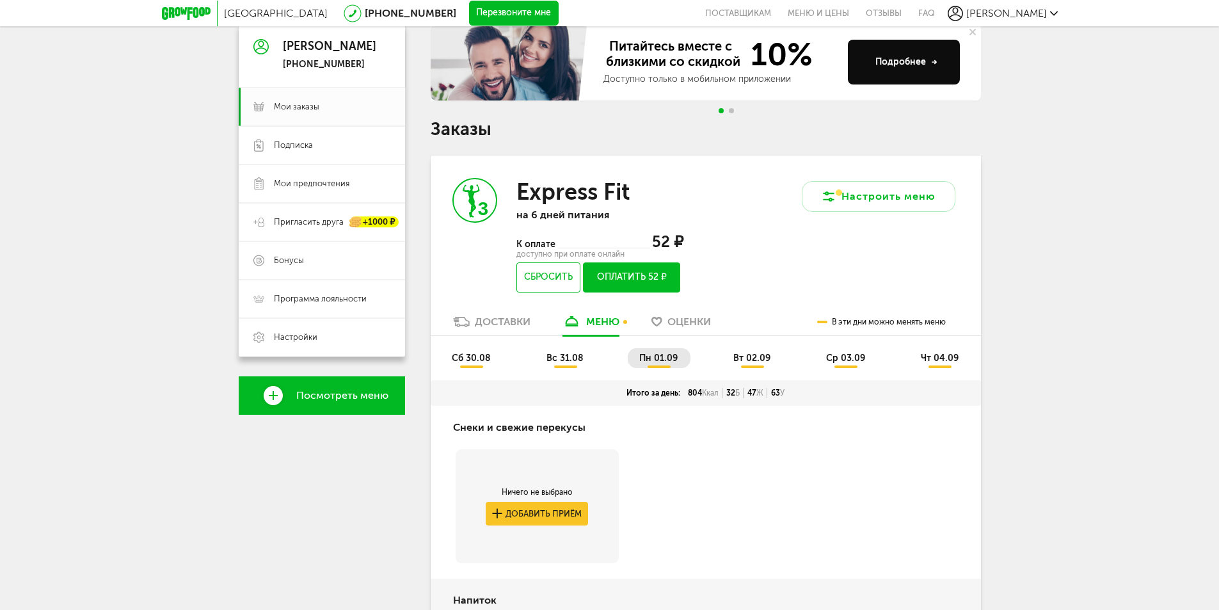
scroll to position [127, 0]
click at [766, 361] on span "вт 02.09" at bounding box center [751, 358] width 37 height 11
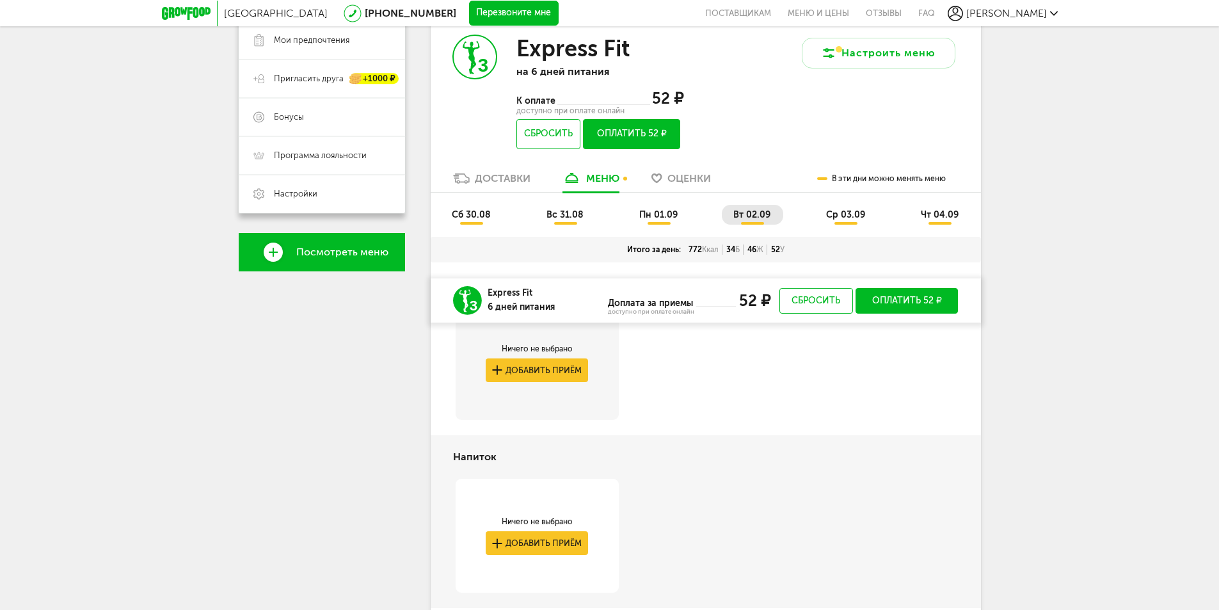
scroll to position [235, 0]
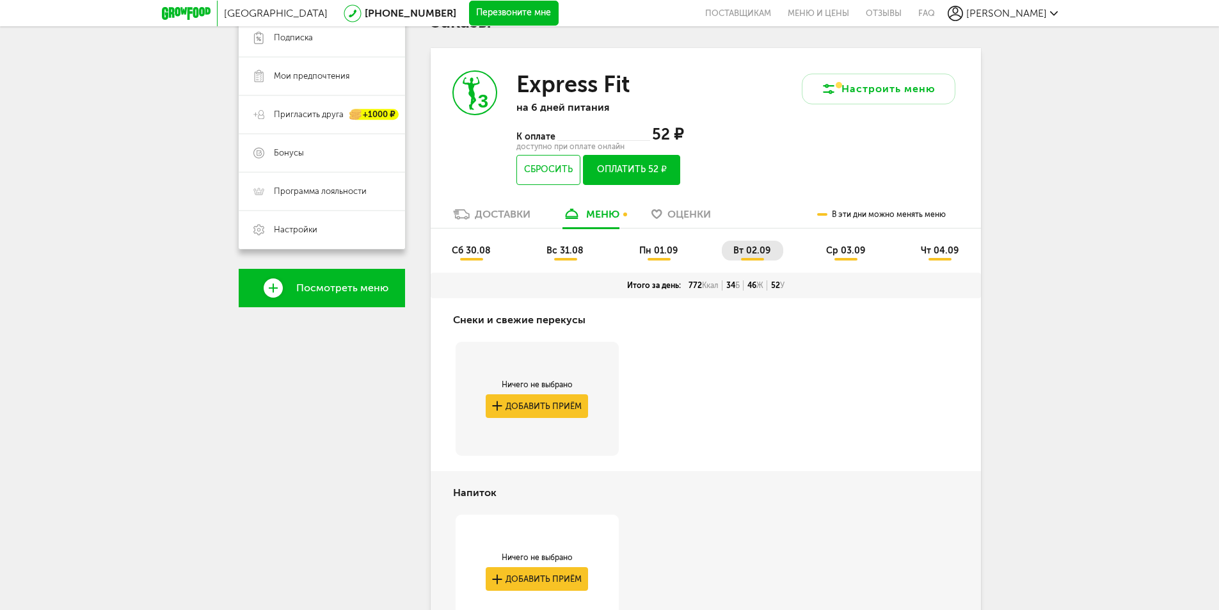
click at [839, 253] on span "ср 03.09" at bounding box center [845, 250] width 39 height 11
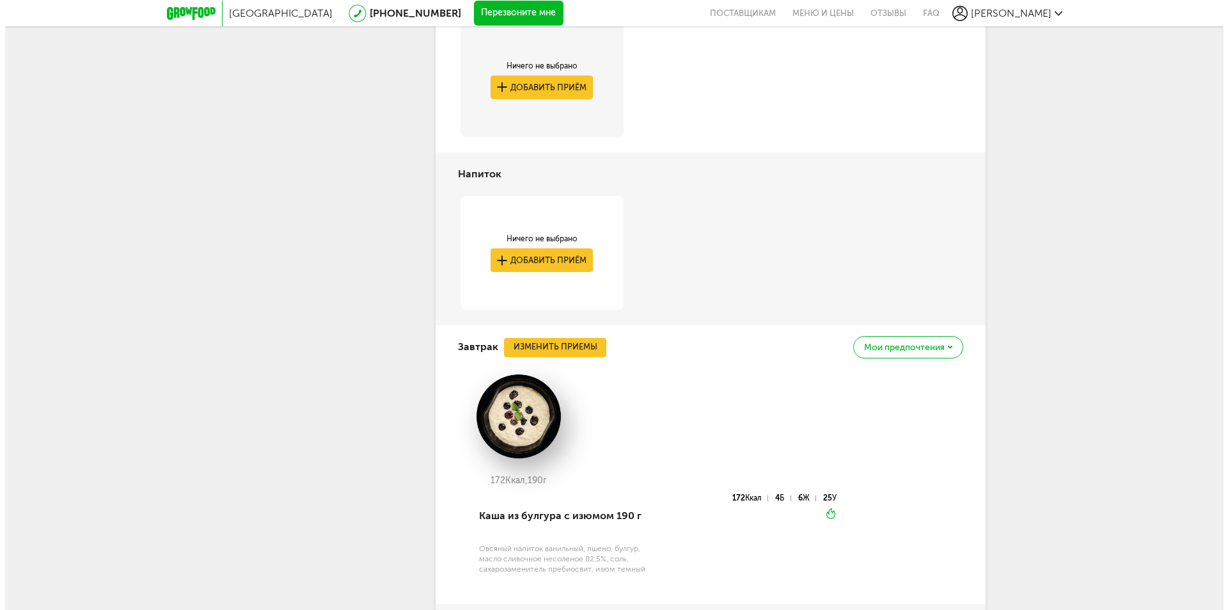
scroll to position [619, 0]
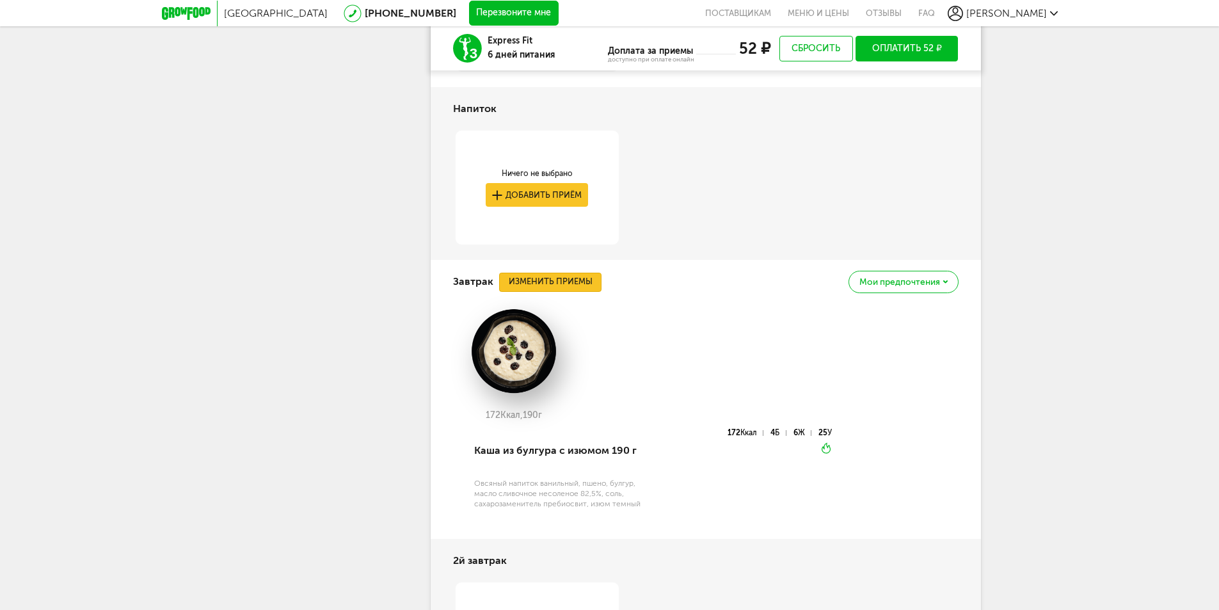
click at [565, 280] on button "Изменить приемы" at bounding box center [550, 282] width 102 height 19
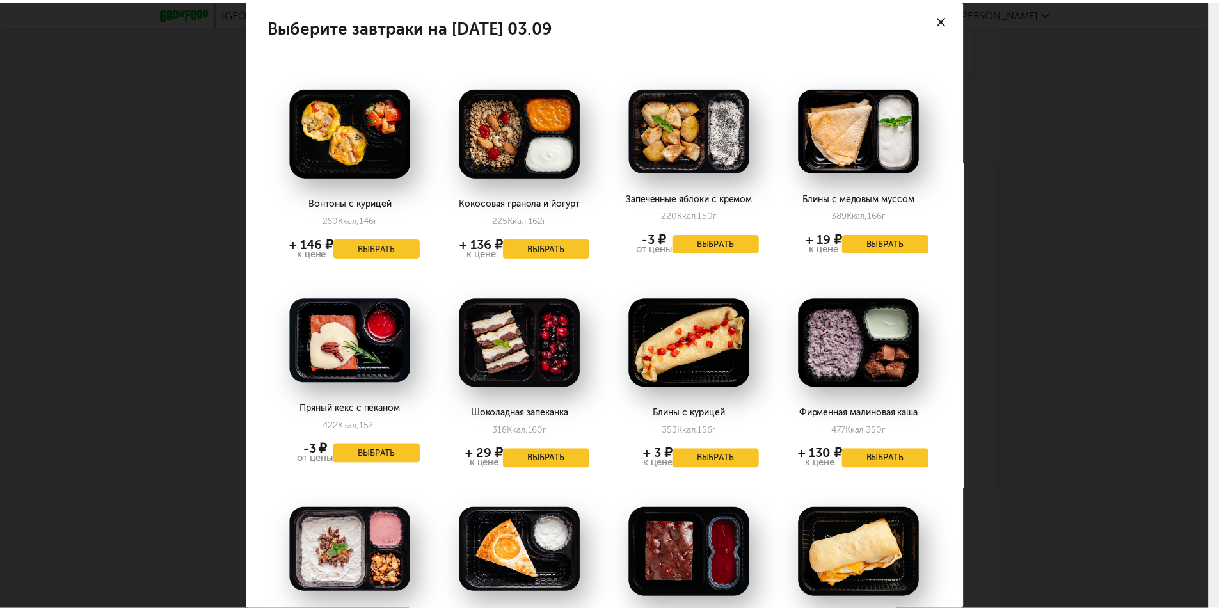
scroll to position [0, 0]
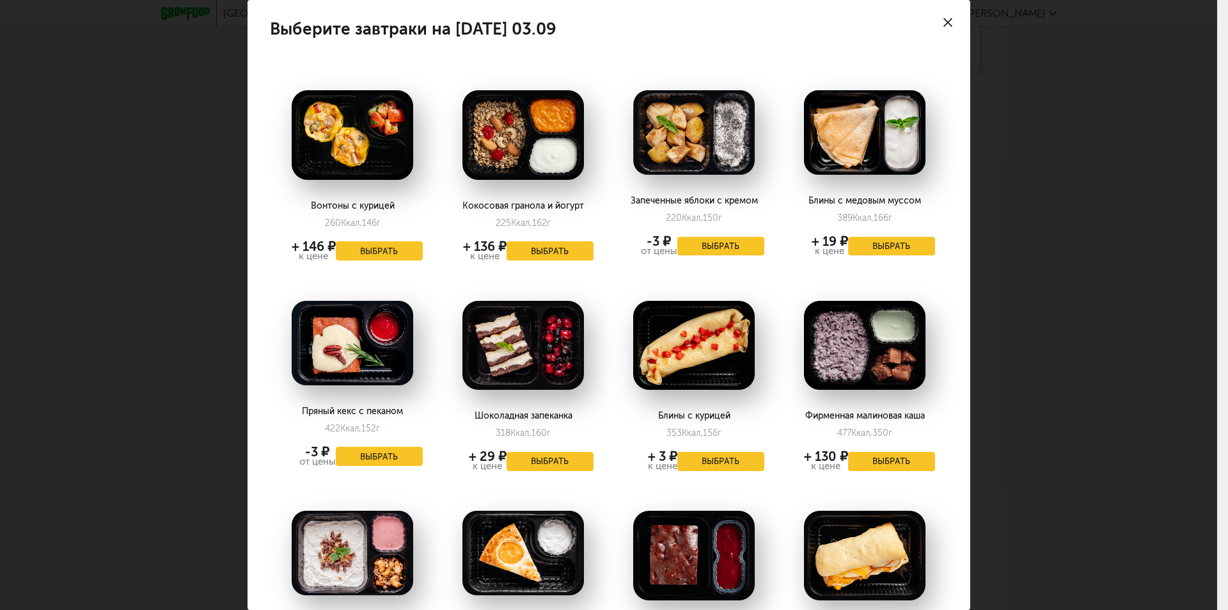
click at [944, 21] on icon at bounding box center [948, 22] width 9 height 9
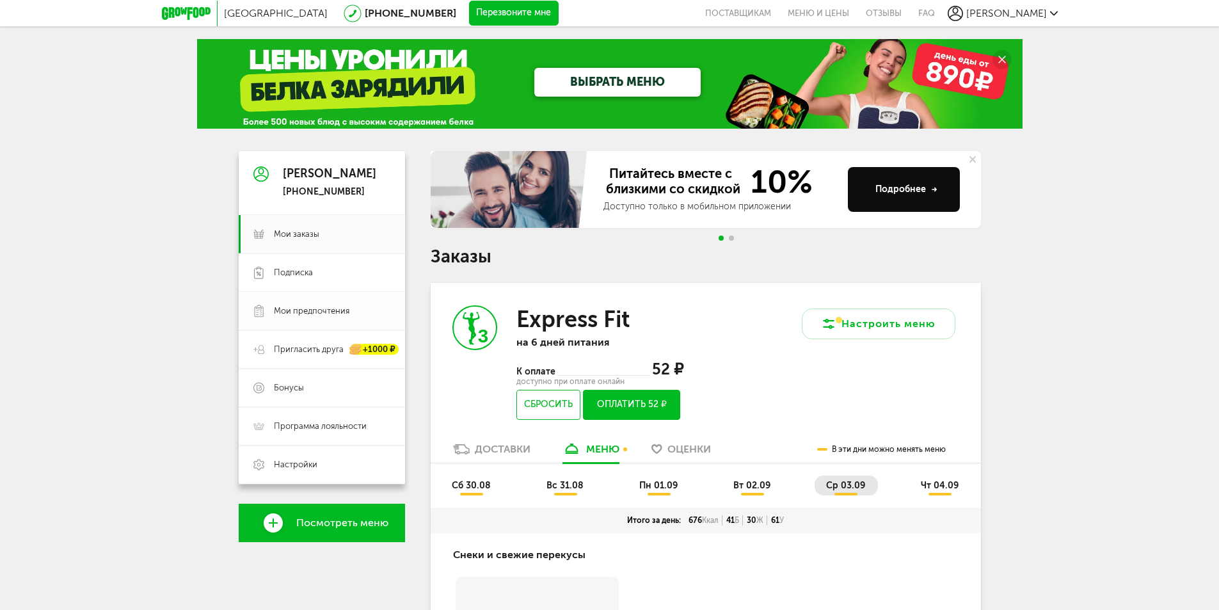
click at [335, 312] on span "Мои предпочтения" at bounding box center [311, 311] width 75 height 12
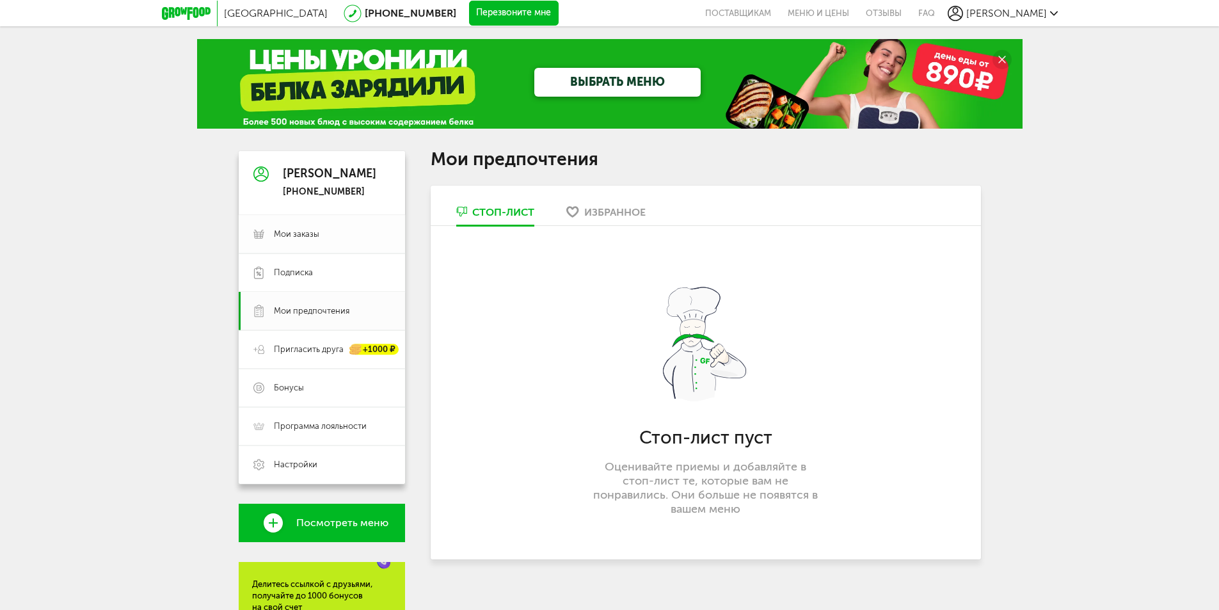
click at [287, 230] on span "Мои заказы" at bounding box center [296, 234] width 45 height 12
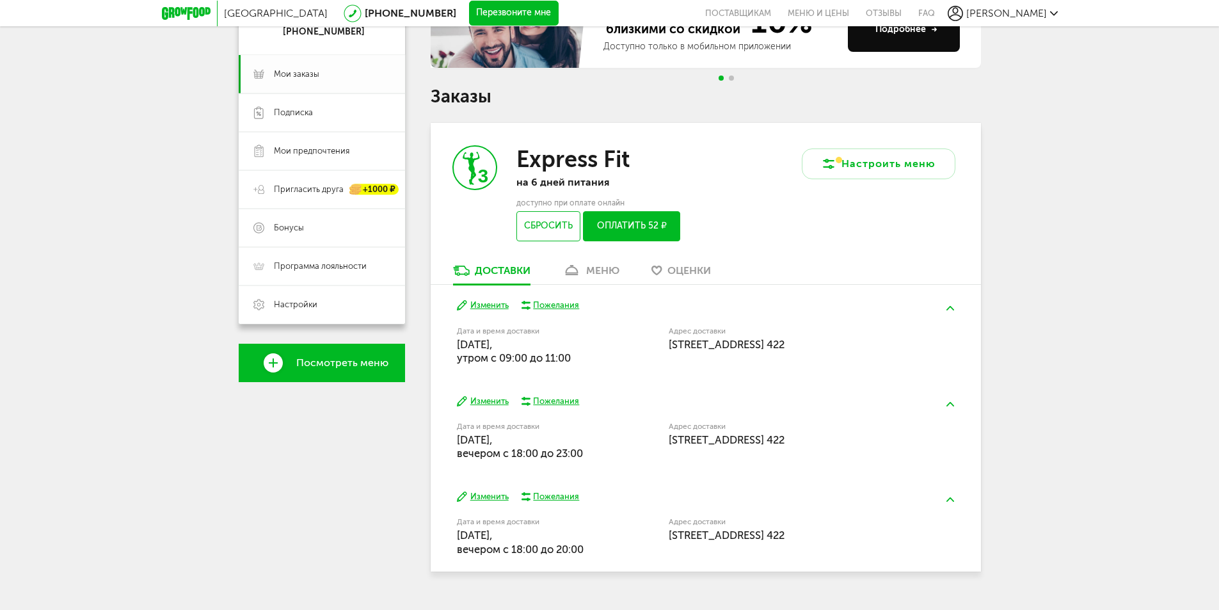
scroll to position [186, 0]
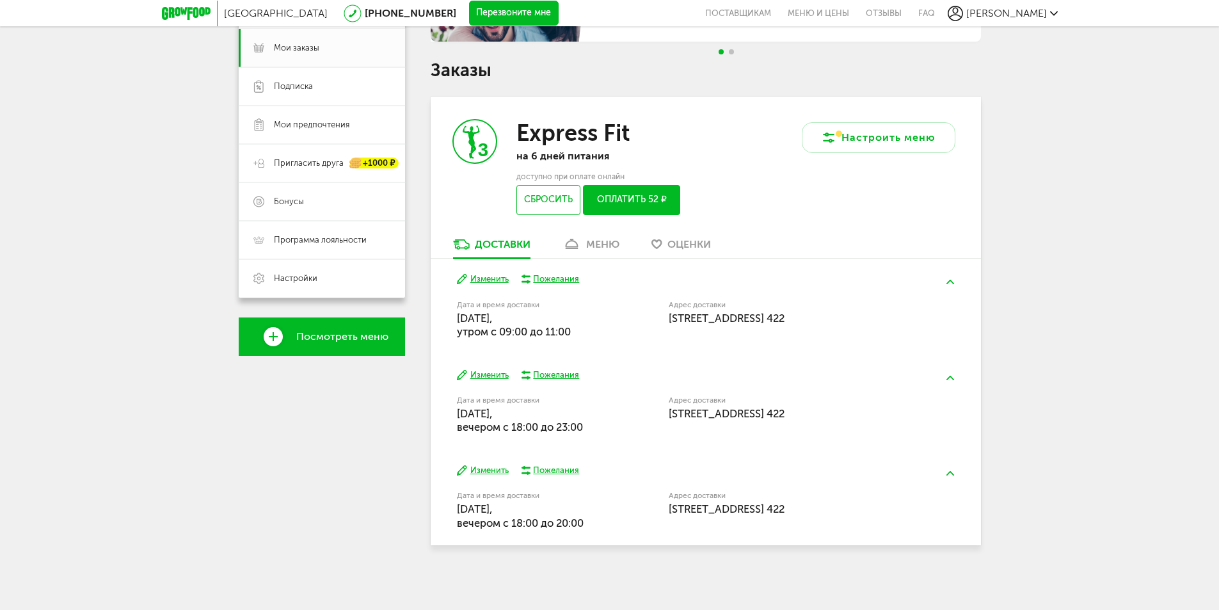
click at [611, 245] on div "меню" at bounding box center [602, 244] width 33 height 12
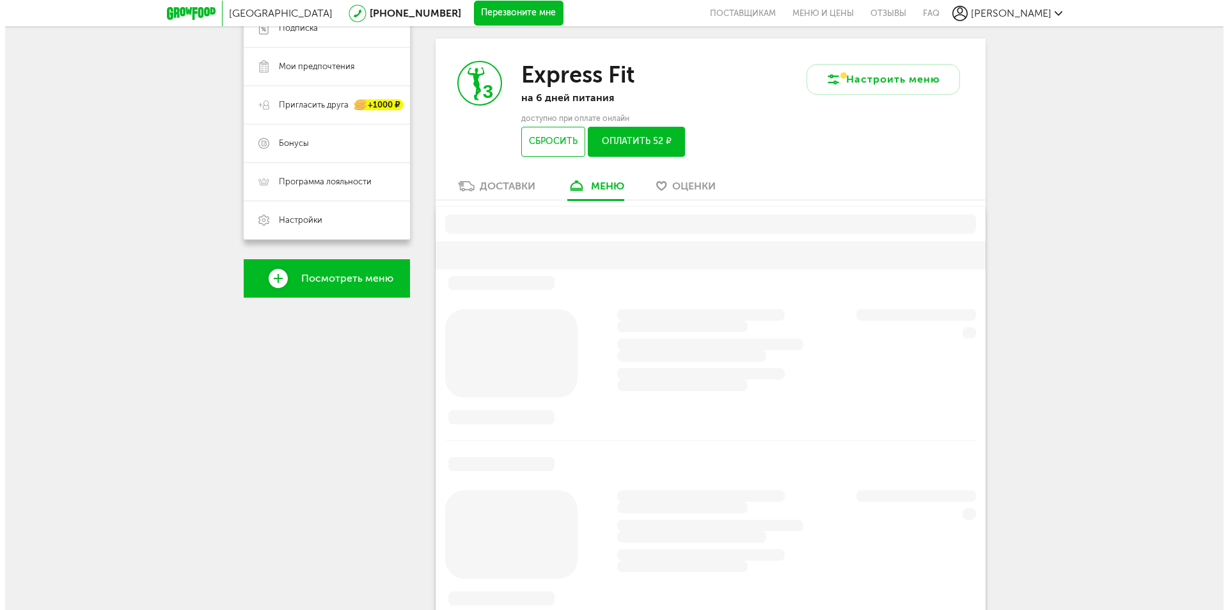
scroll to position [251, 0]
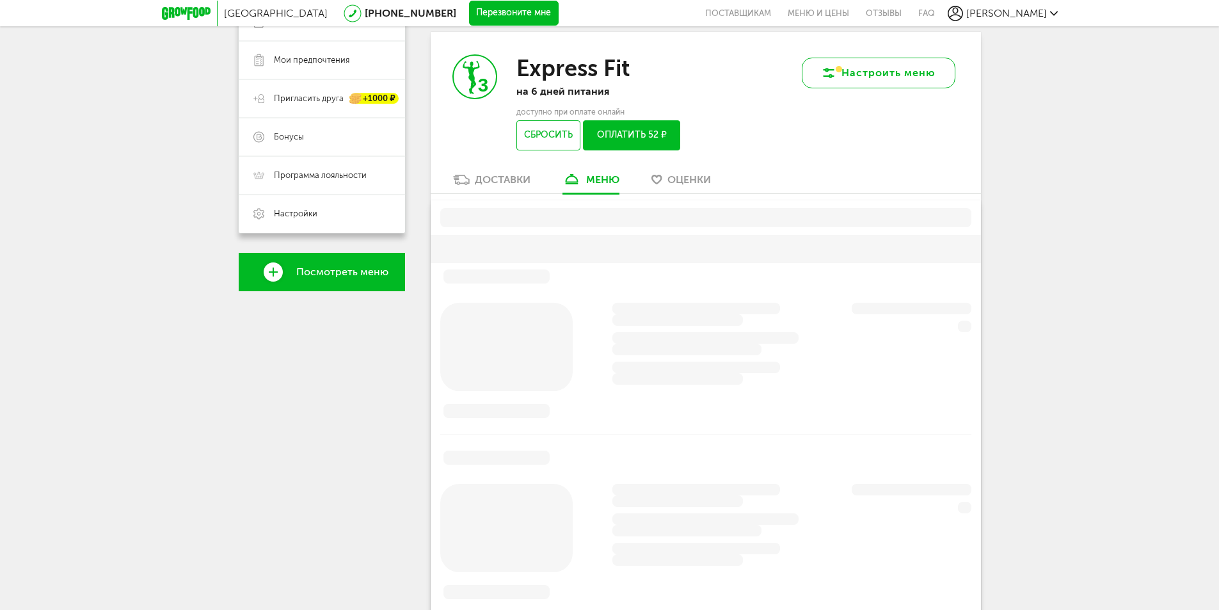
click at [900, 81] on button "Настроить меню" at bounding box center [879, 73] width 154 height 31
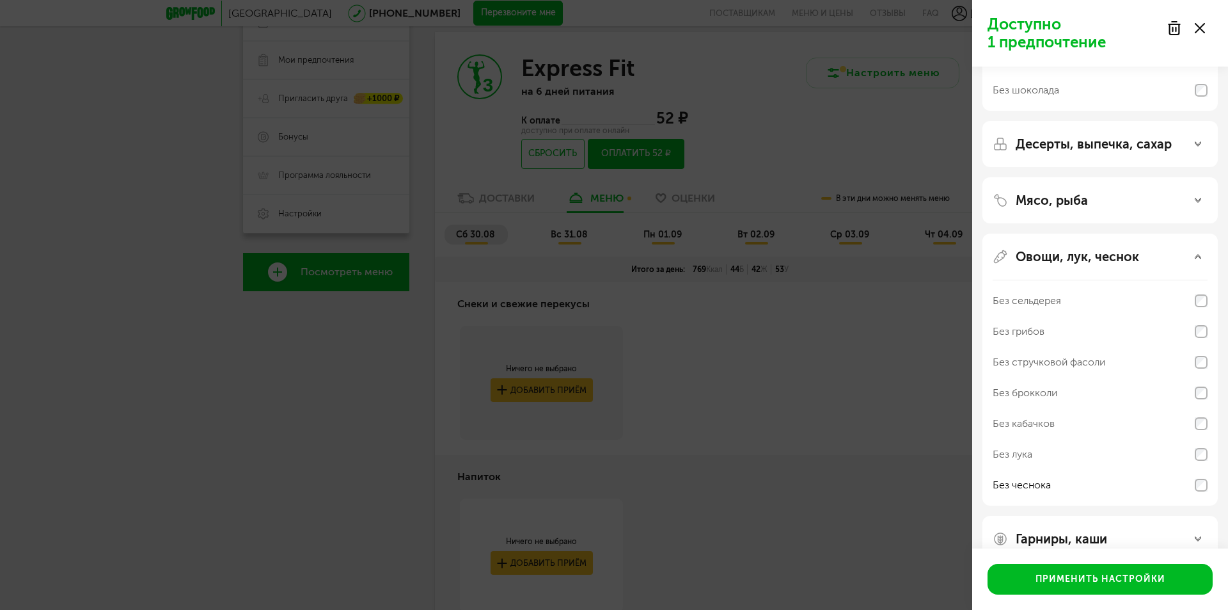
scroll to position [234, 0]
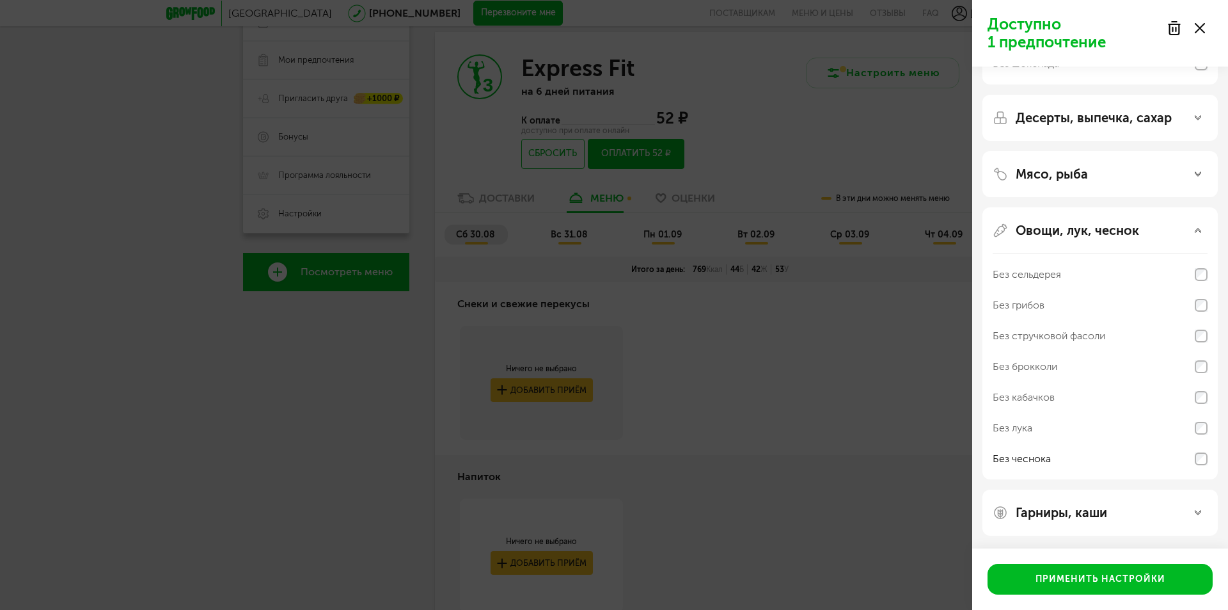
click at [1196, 512] on icon at bounding box center [1198, 512] width 6 height 6
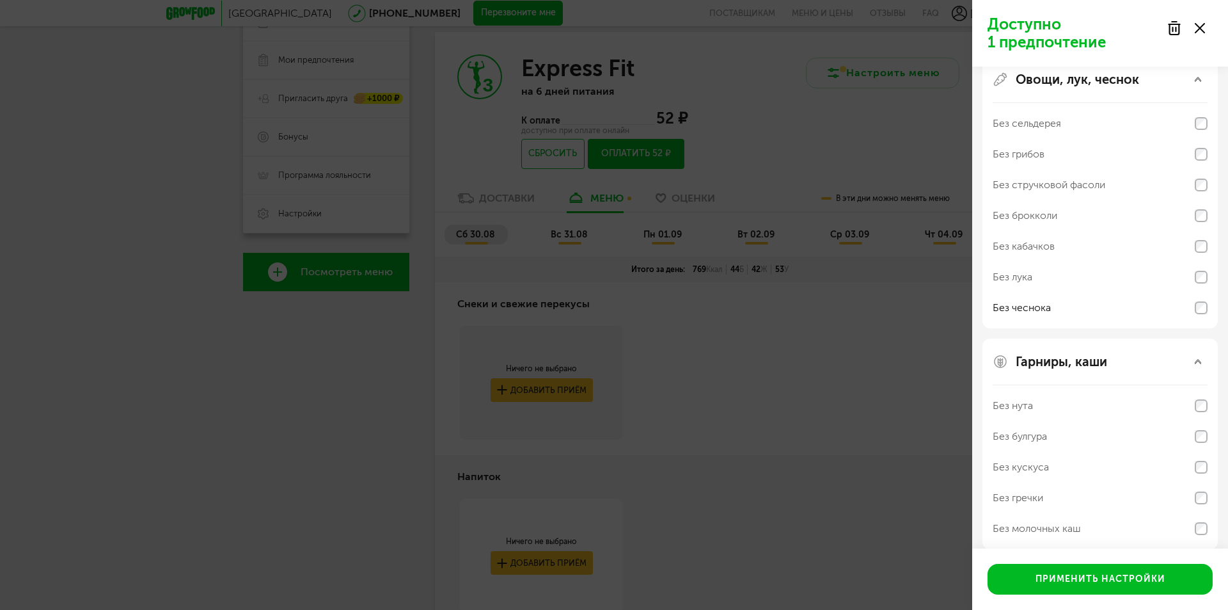
scroll to position [398, 0]
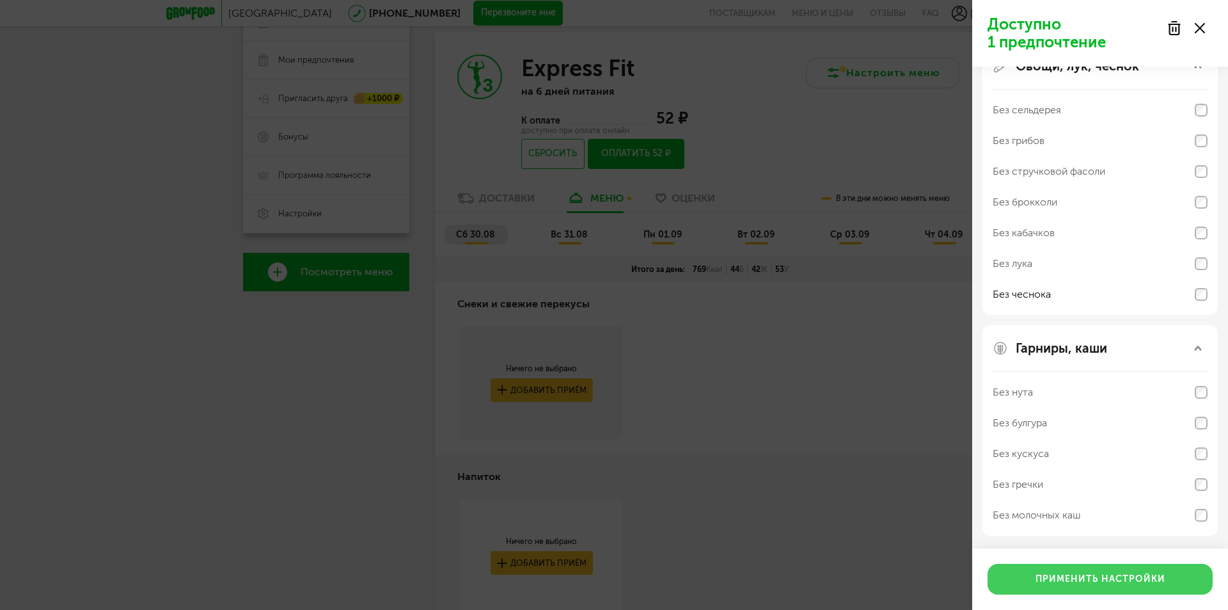
click at [1097, 583] on button "Применить настройки" at bounding box center [1100, 579] width 225 height 31
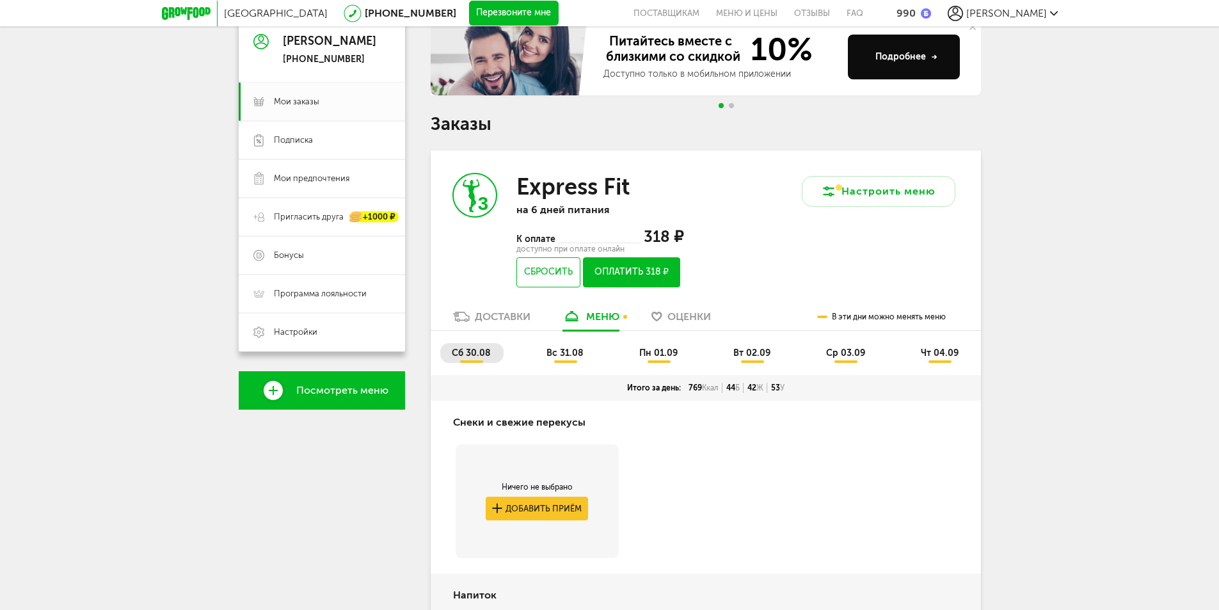
scroll to position [129, 0]
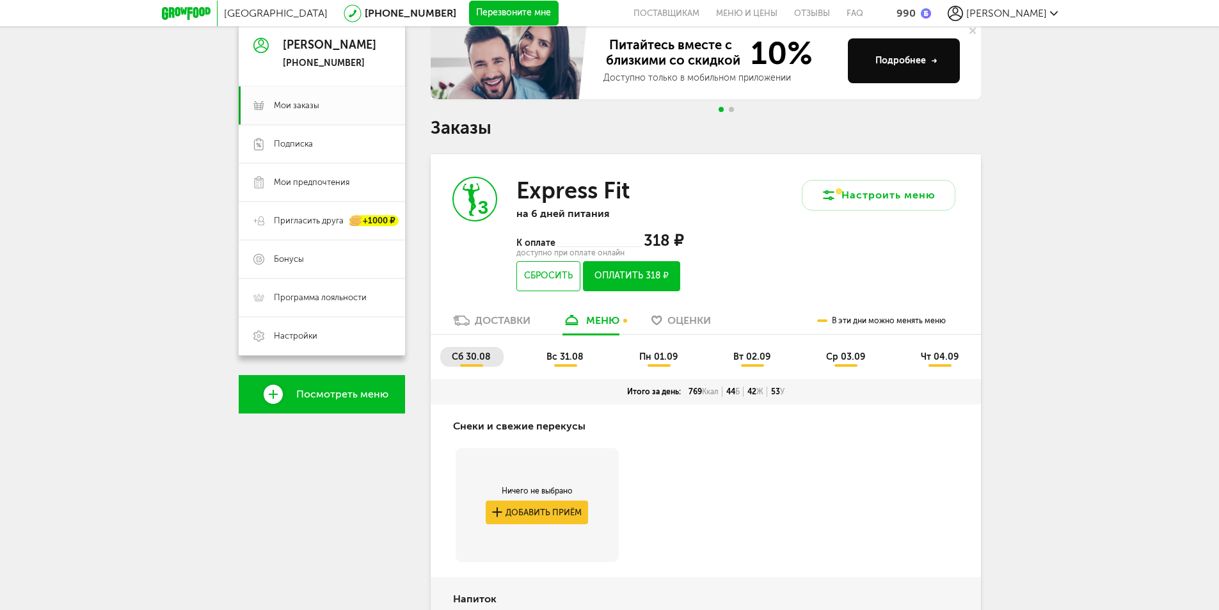
click at [569, 354] on span "вс 31.08" at bounding box center [564, 356] width 37 height 11
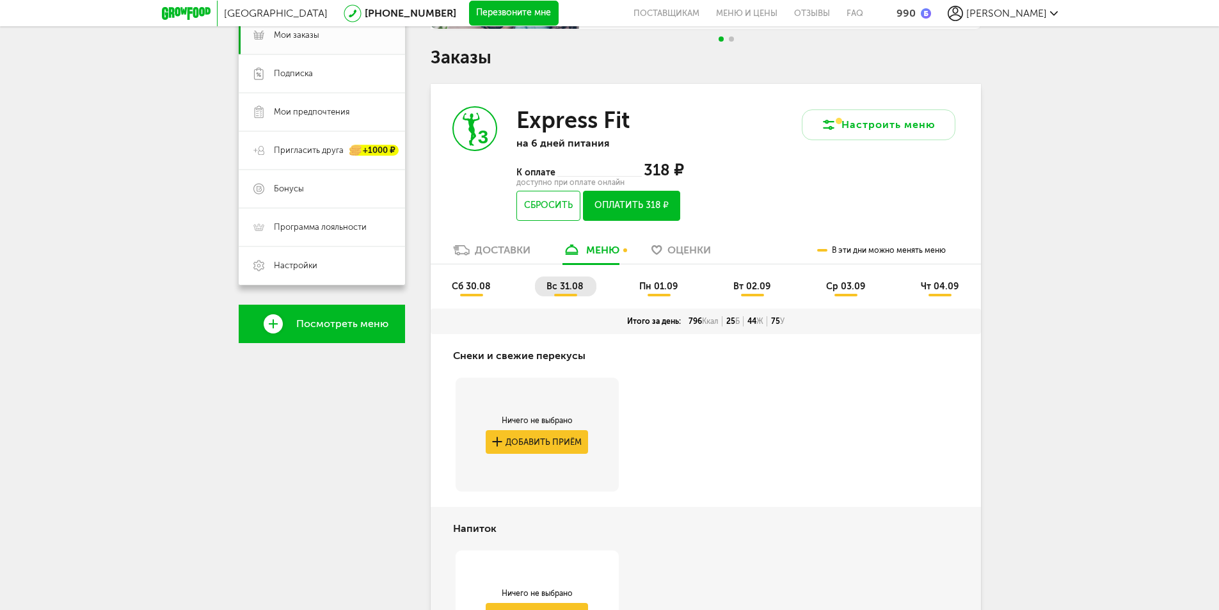
scroll to position [86, 0]
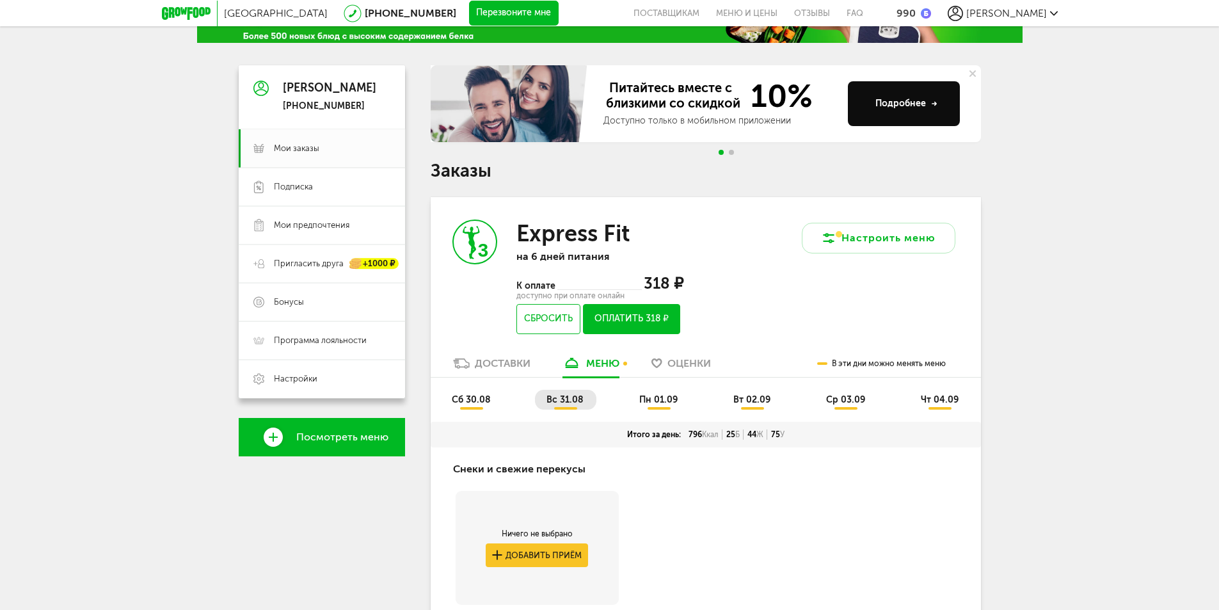
click at [654, 402] on span "пн 01.09" at bounding box center [658, 399] width 38 height 11
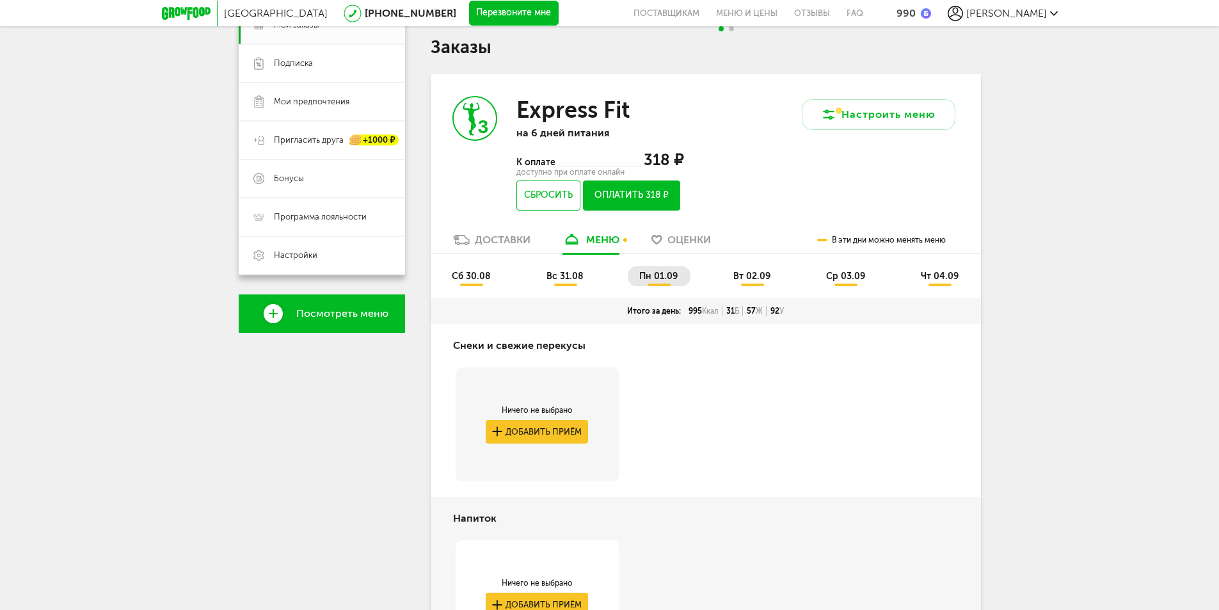
scroll to position [266, 0]
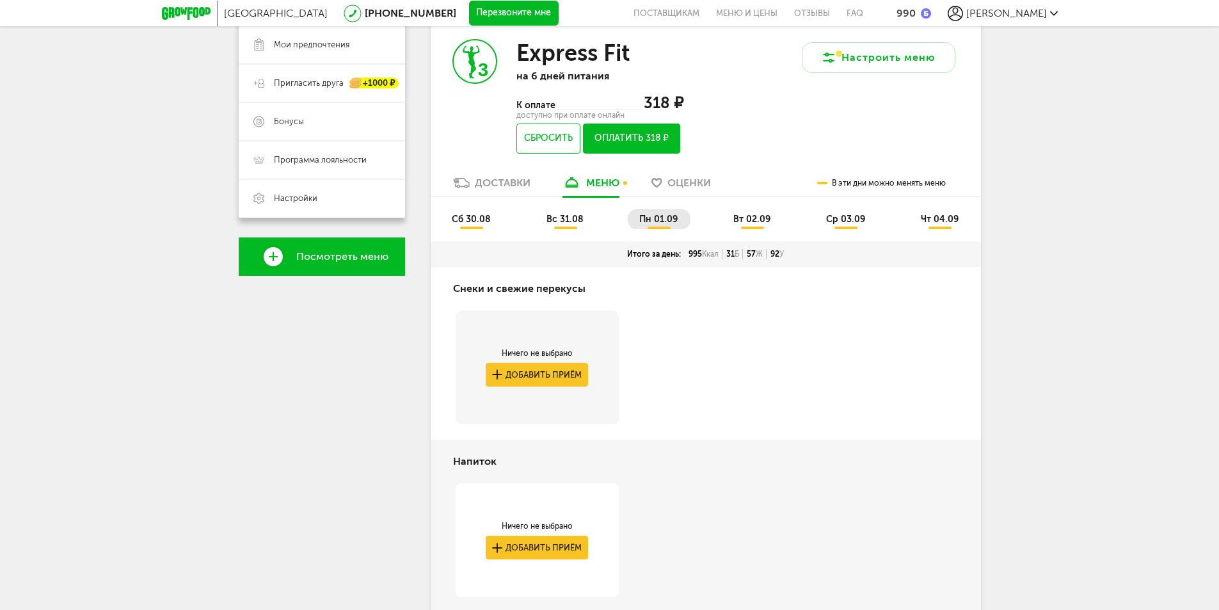
click at [743, 221] on span "вт 02.09" at bounding box center [751, 219] width 37 height 11
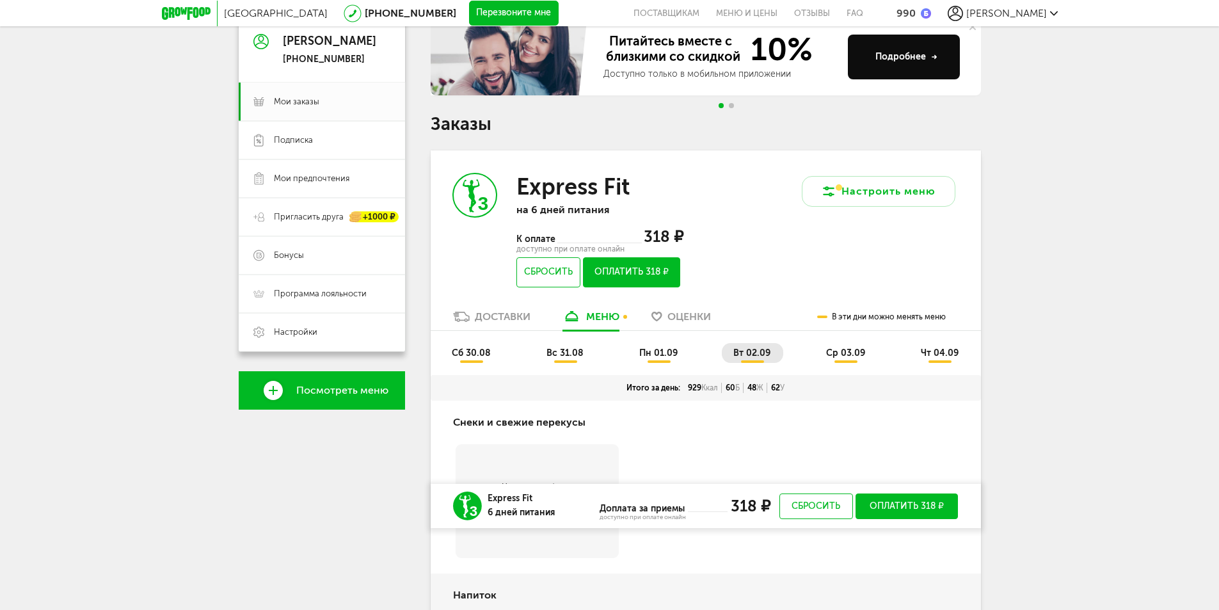
scroll to position [78, 0]
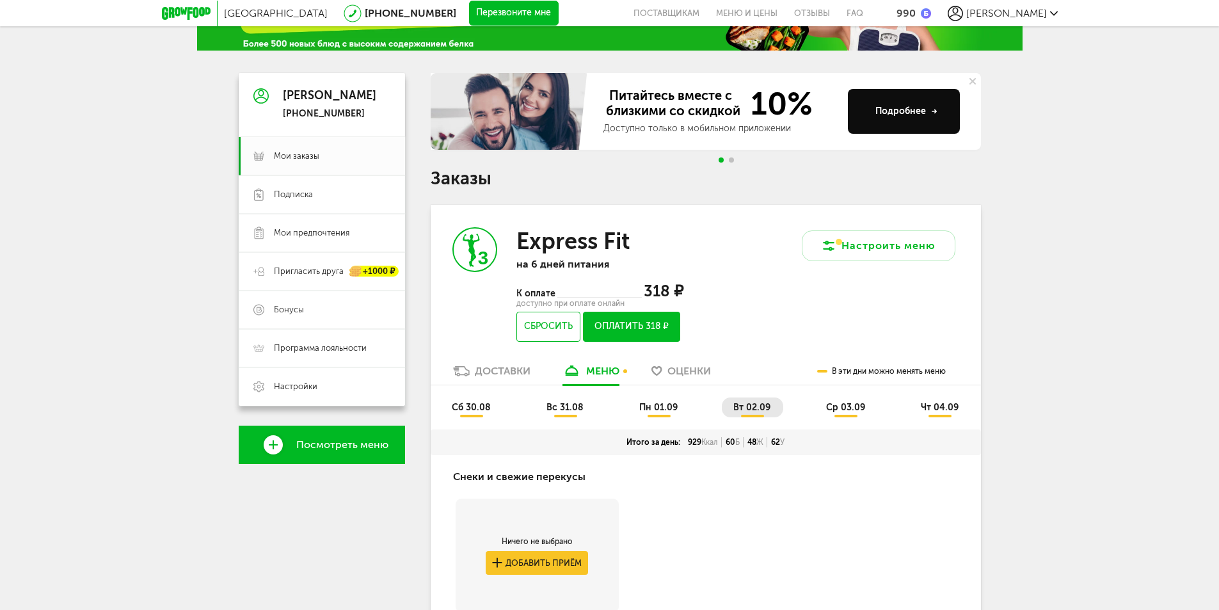
click at [841, 407] on span "ср 03.09" at bounding box center [845, 407] width 39 height 11
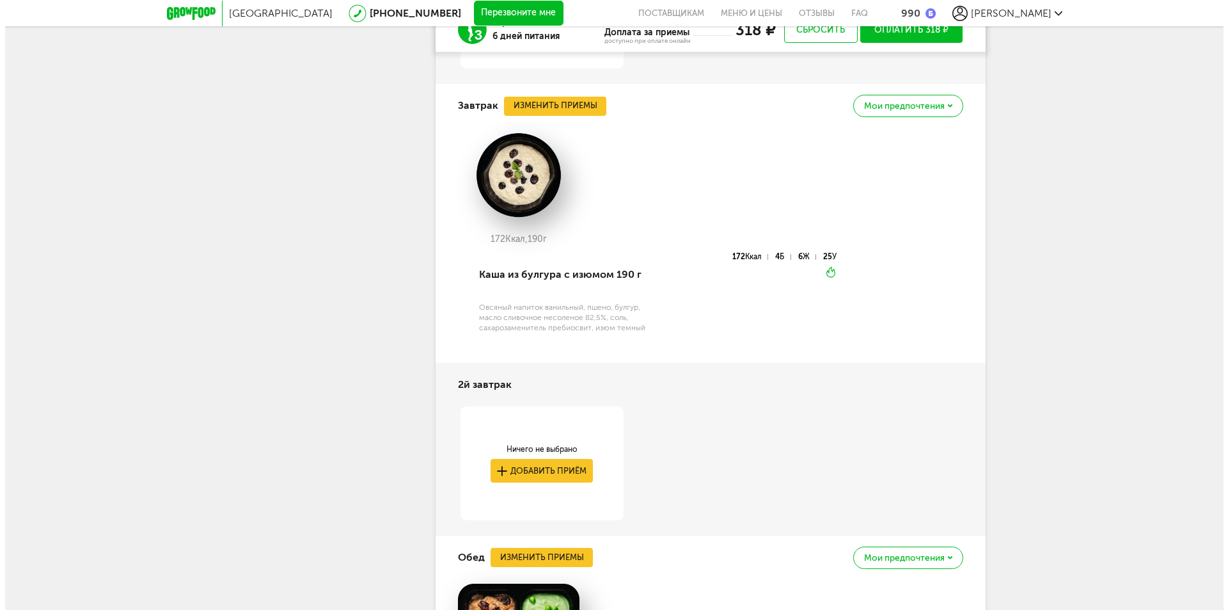
scroll to position [706, 0]
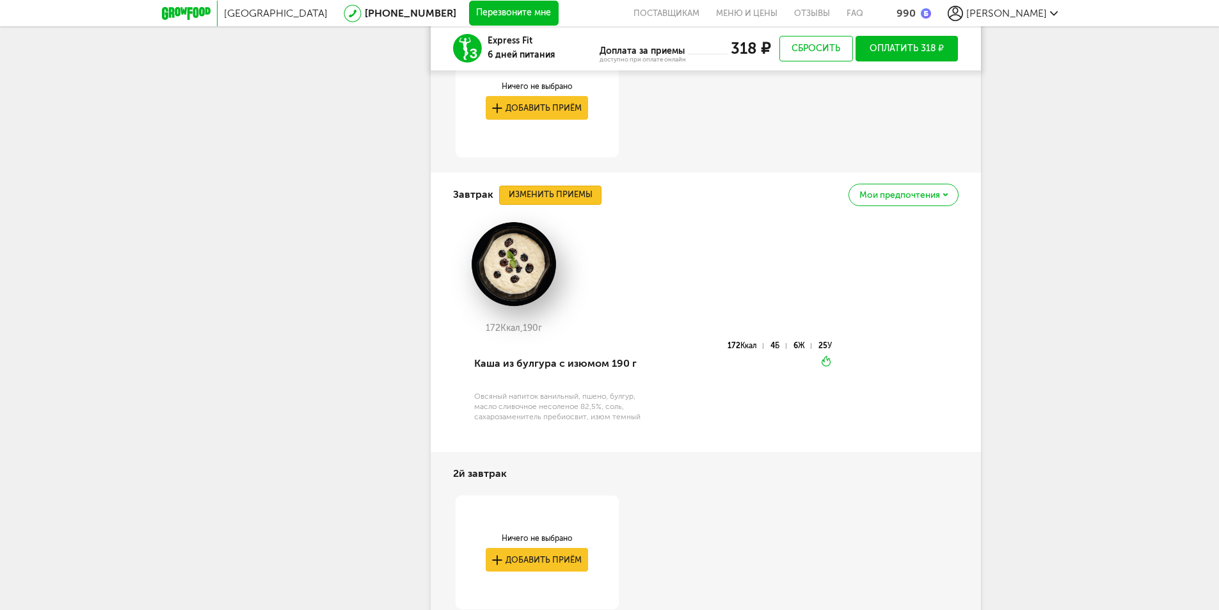
click at [548, 198] on button "Изменить приемы" at bounding box center [550, 195] width 102 height 19
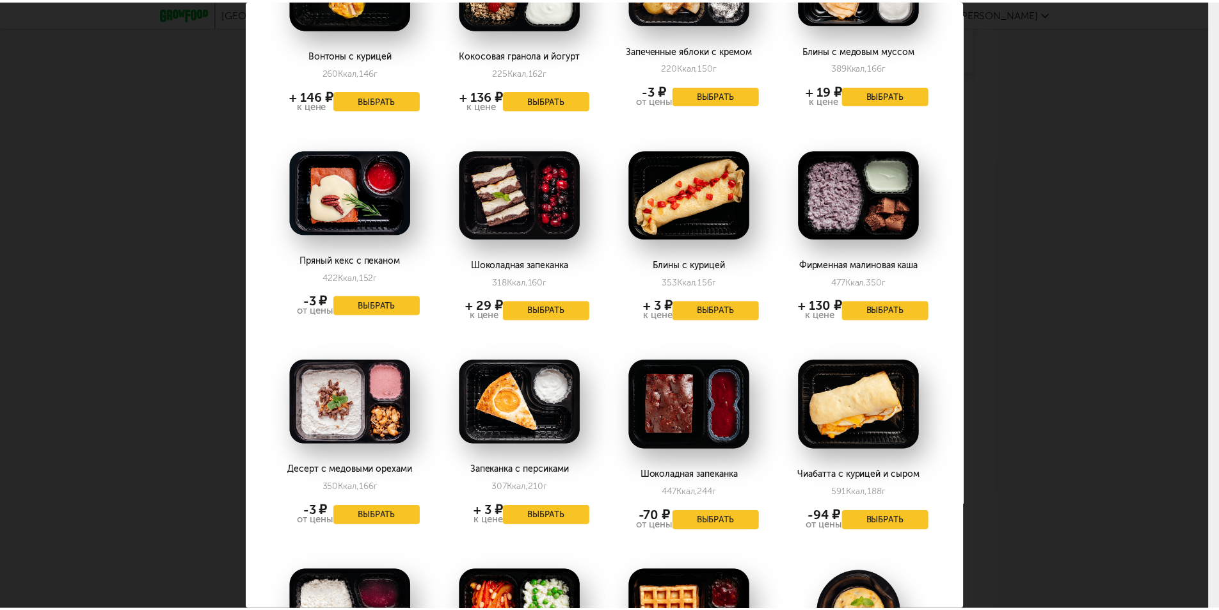
scroll to position [192, 0]
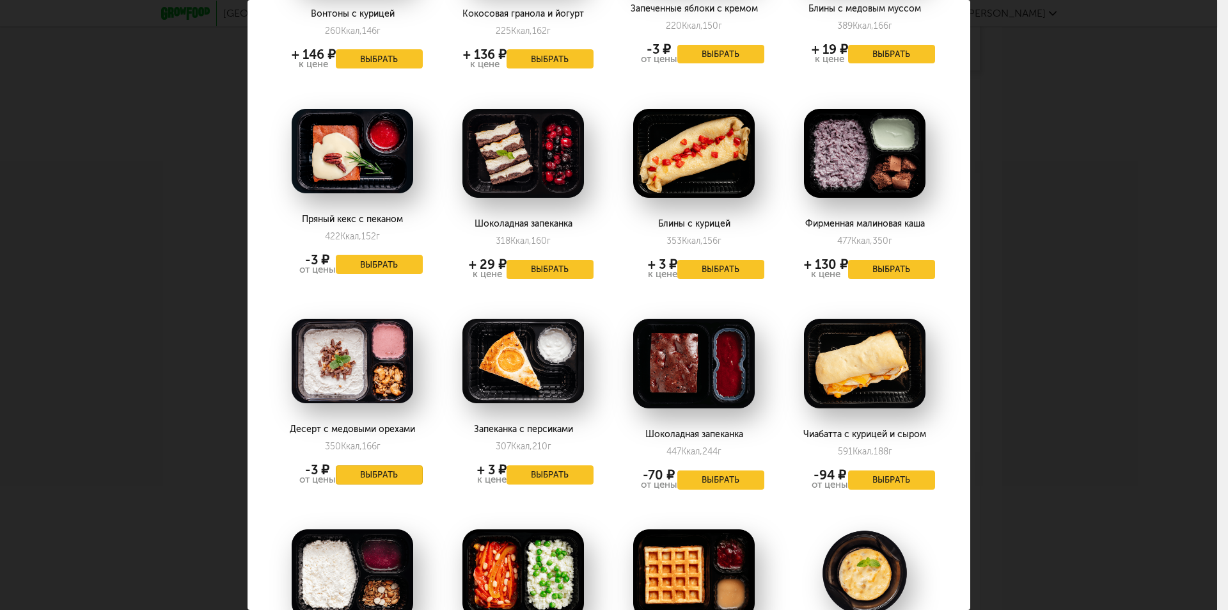
click at [356, 476] on button "Выбрать" at bounding box center [379, 474] width 87 height 19
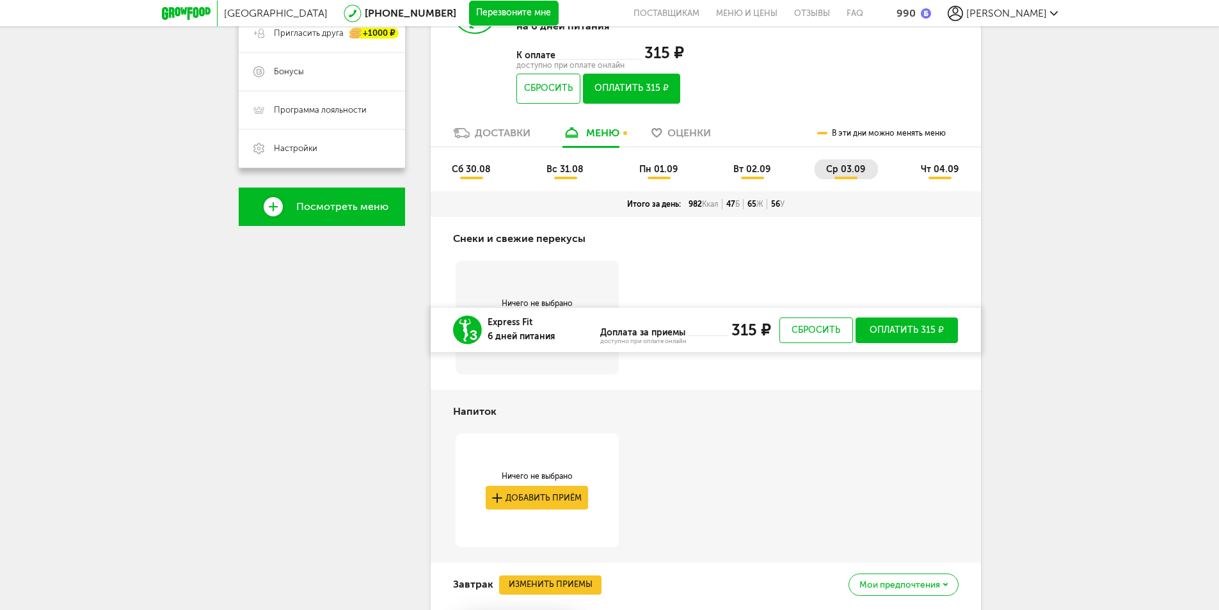
scroll to position [236, 0]
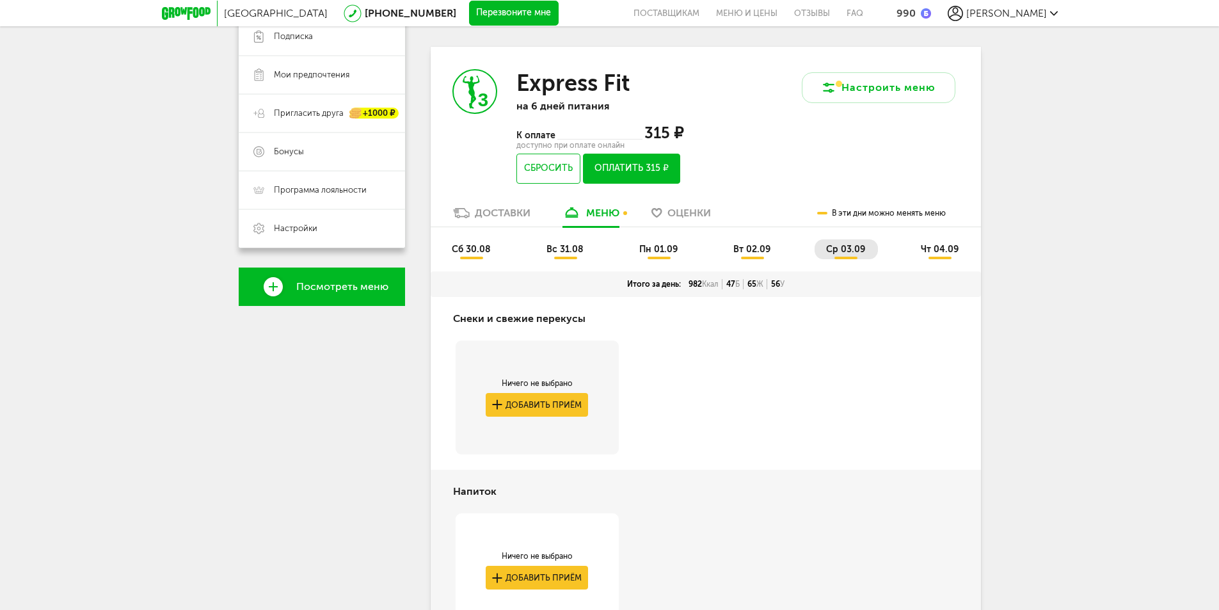
click at [932, 251] on span "чт 04.09" at bounding box center [940, 249] width 38 height 11
click at [754, 252] on span "вт 02.09" at bounding box center [751, 249] width 37 height 11
click at [674, 255] on li "пн 01.09" at bounding box center [659, 249] width 63 height 20
click at [568, 256] on li "вс 31.08" at bounding box center [565, 249] width 61 height 20
click at [472, 250] on span "сб 30.08" at bounding box center [471, 249] width 39 height 11
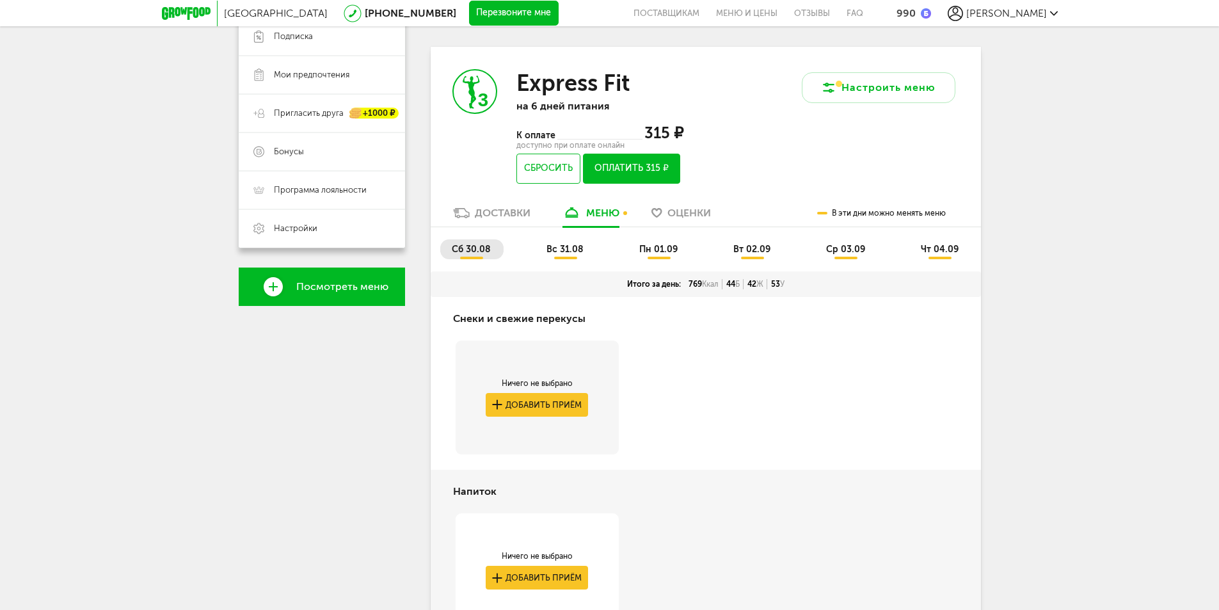
click at [576, 248] on span "вс 31.08" at bounding box center [564, 249] width 37 height 11
click at [659, 246] on span "пн 01.09" at bounding box center [658, 249] width 38 height 11
click at [758, 250] on span "вт 02.09" at bounding box center [751, 249] width 37 height 11
click at [841, 248] on span "ср 03.09" at bounding box center [845, 249] width 39 height 11
click at [939, 251] on span "чт 04.09" at bounding box center [940, 249] width 38 height 11
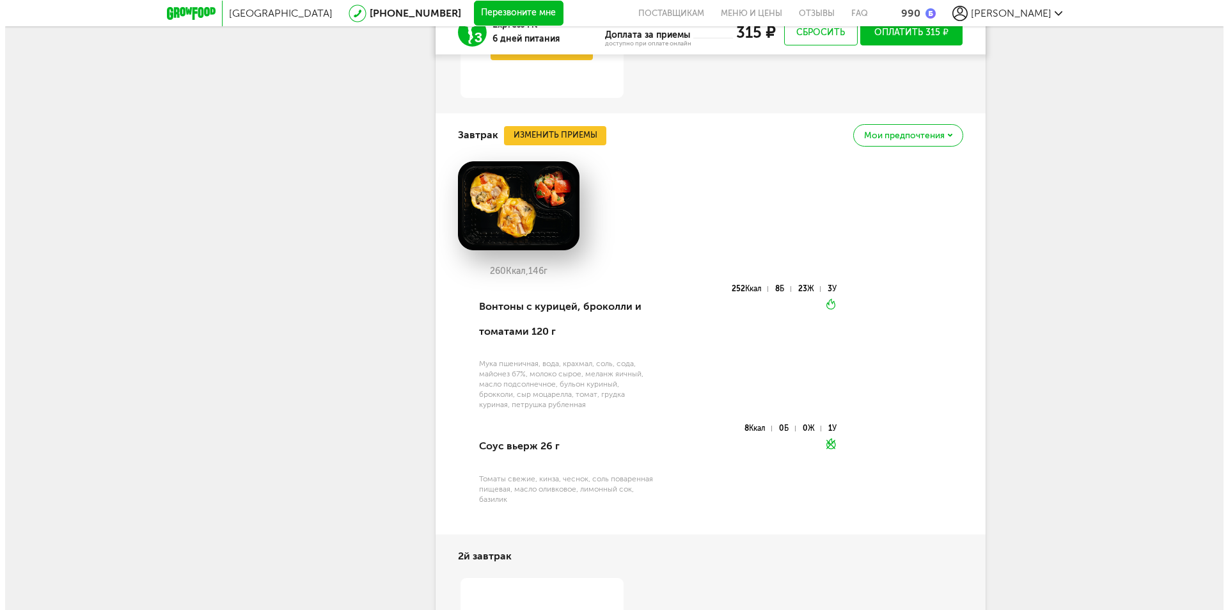
scroll to position [748, 0]
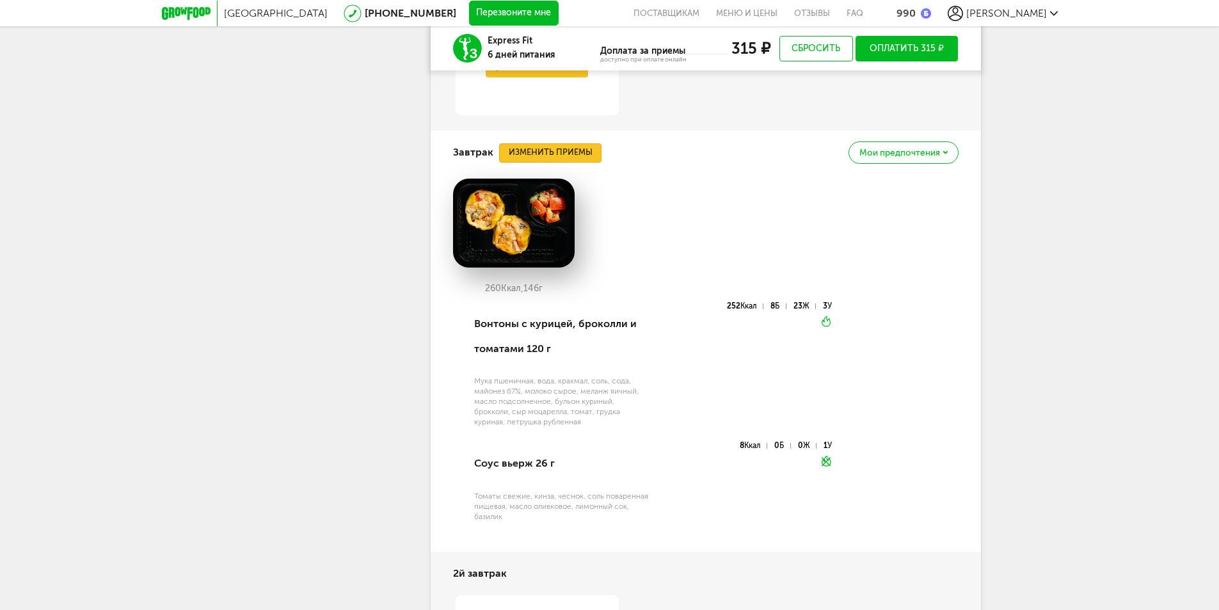
click at [558, 152] on button "Изменить приемы" at bounding box center [550, 152] width 102 height 19
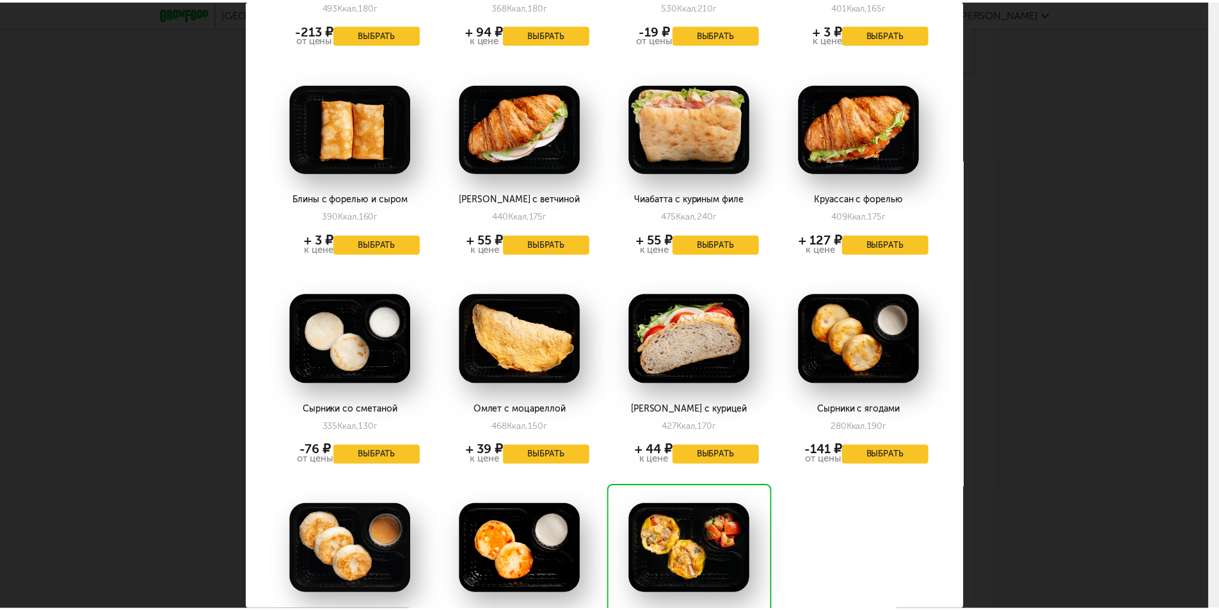
scroll to position [1636, 0]
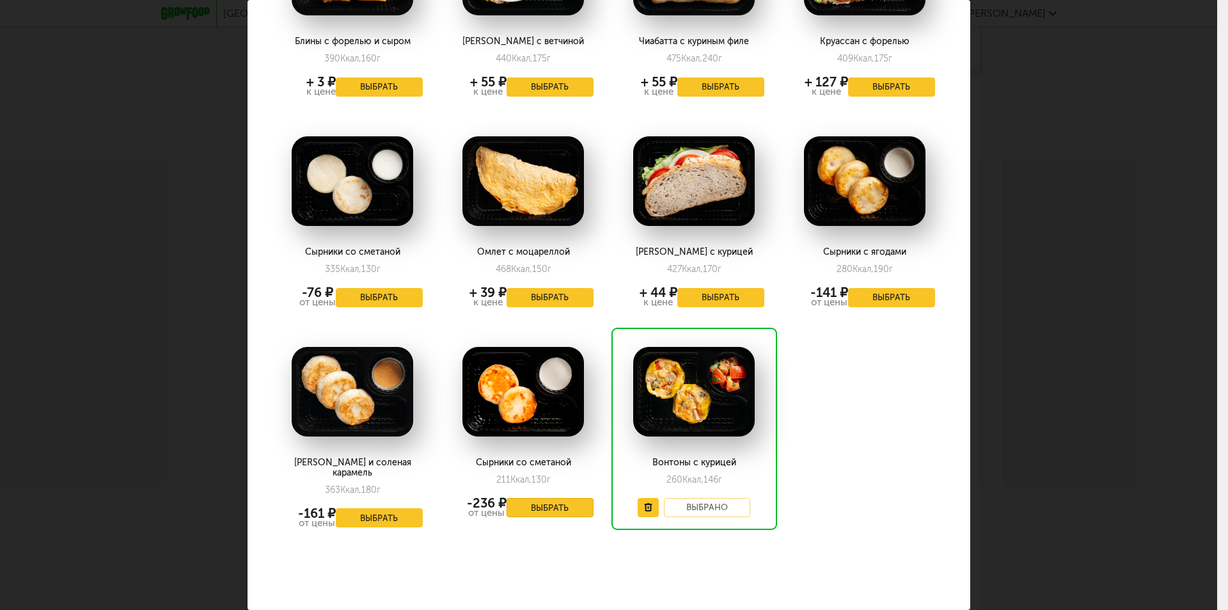
click at [521, 511] on button "Выбрать" at bounding box center [550, 507] width 87 height 19
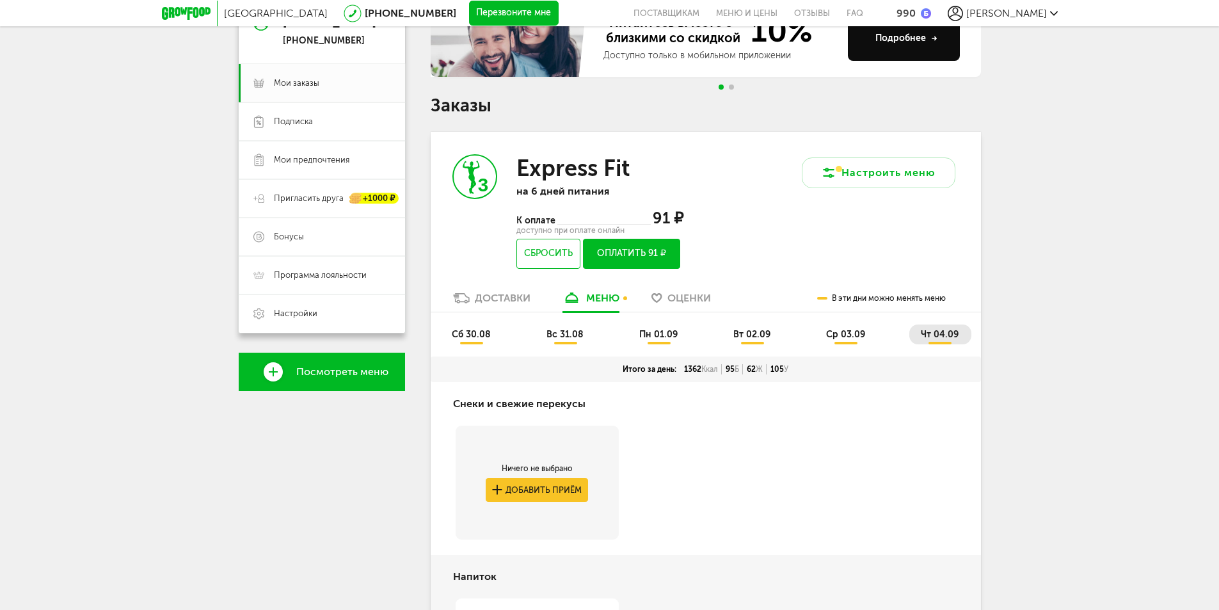
scroll to position [108, 0]
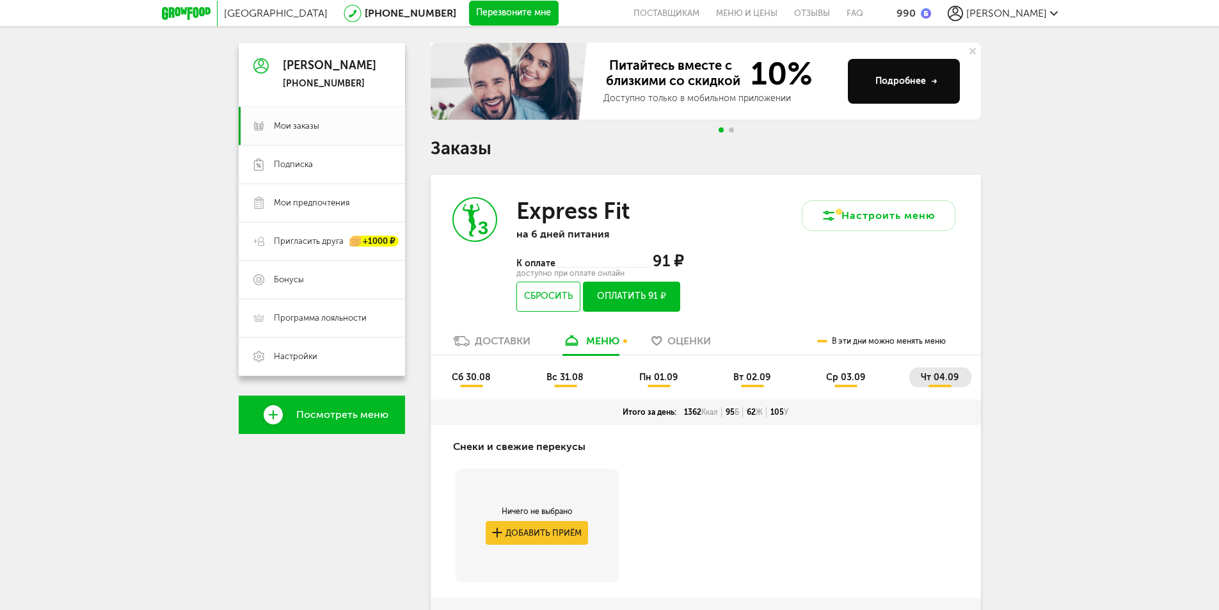
click at [844, 379] on span "ср 03.09" at bounding box center [845, 377] width 39 height 11
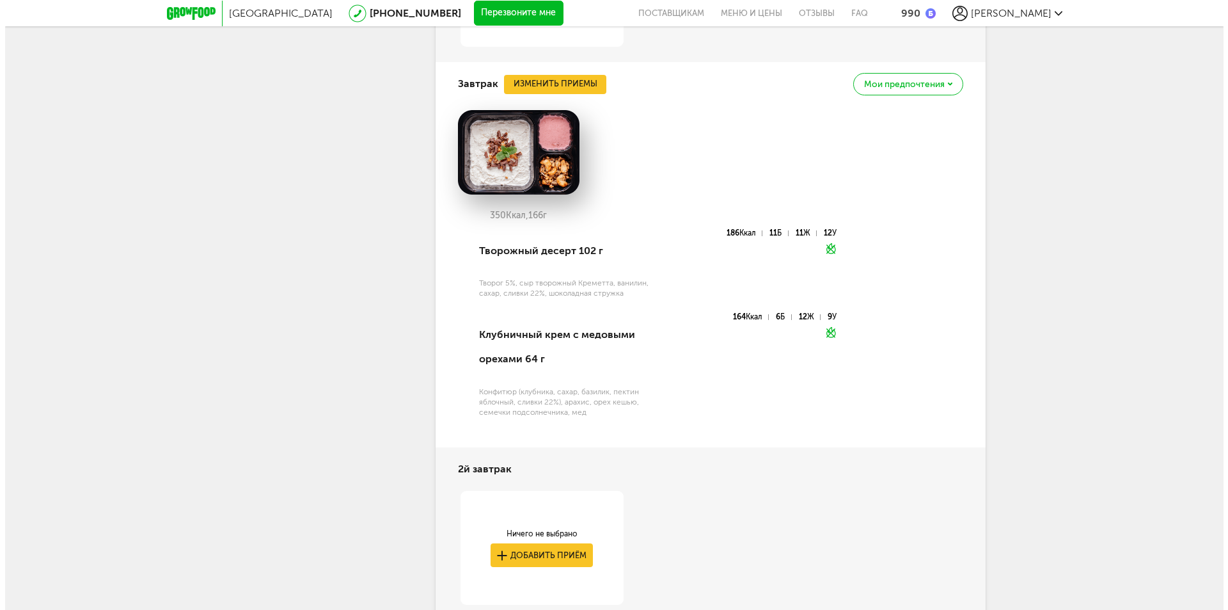
scroll to position [620, 0]
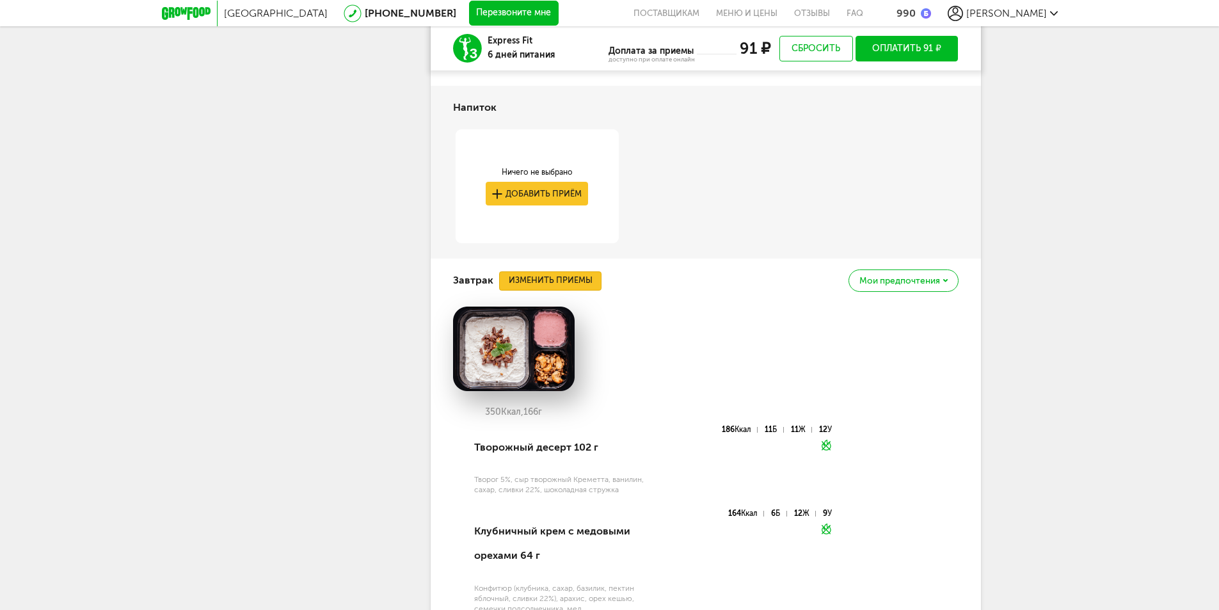
click at [560, 280] on button "Изменить приемы" at bounding box center [550, 280] width 102 height 19
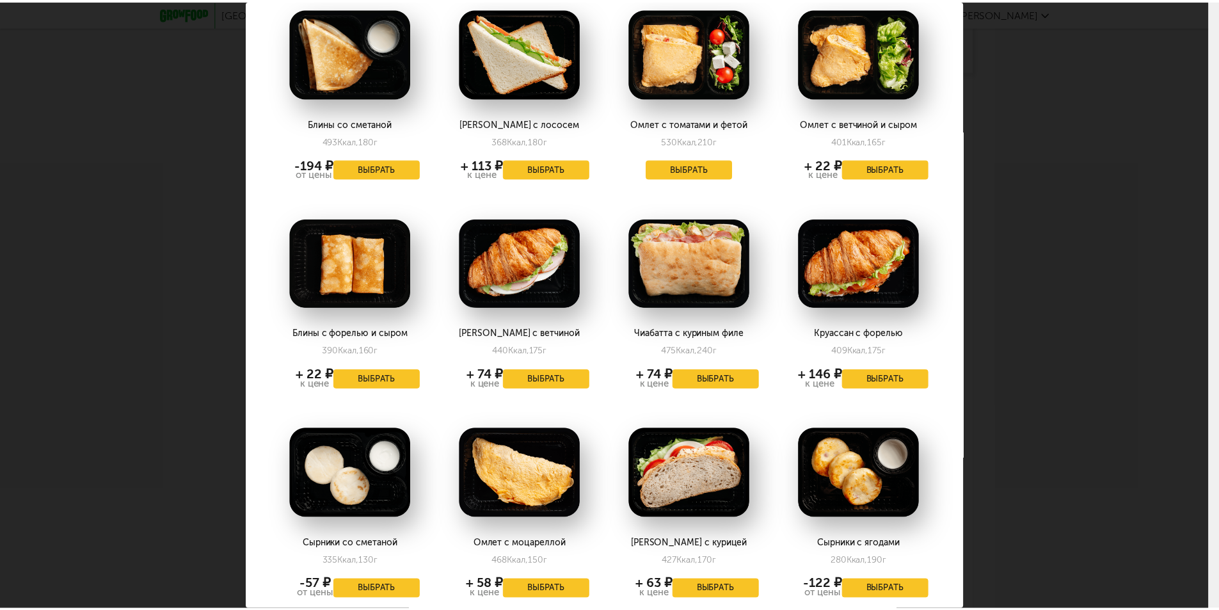
scroll to position [1636, 0]
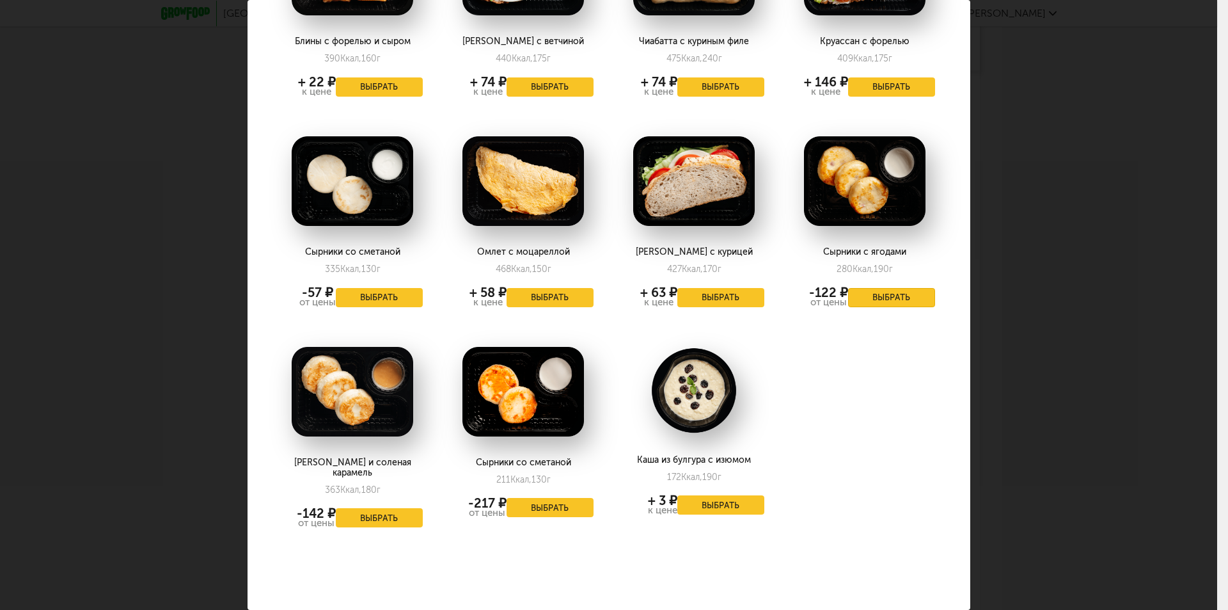
click at [905, 302] on button "Выбрать" at bounding box center [891, 297] width 87 height 19
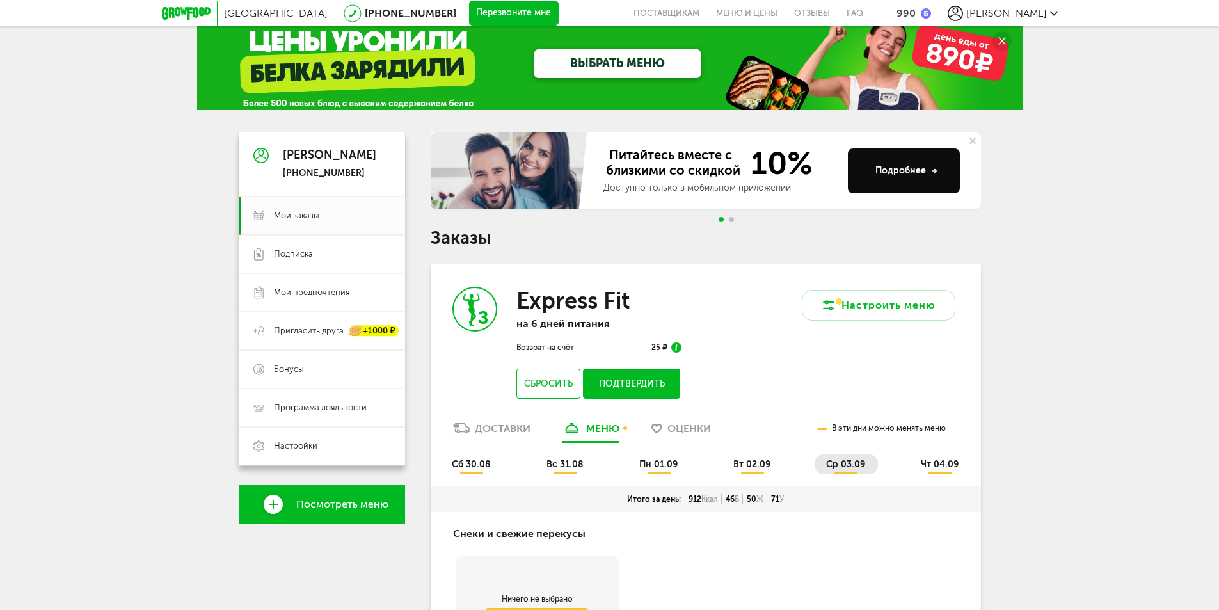
scroll to position [0, 0]
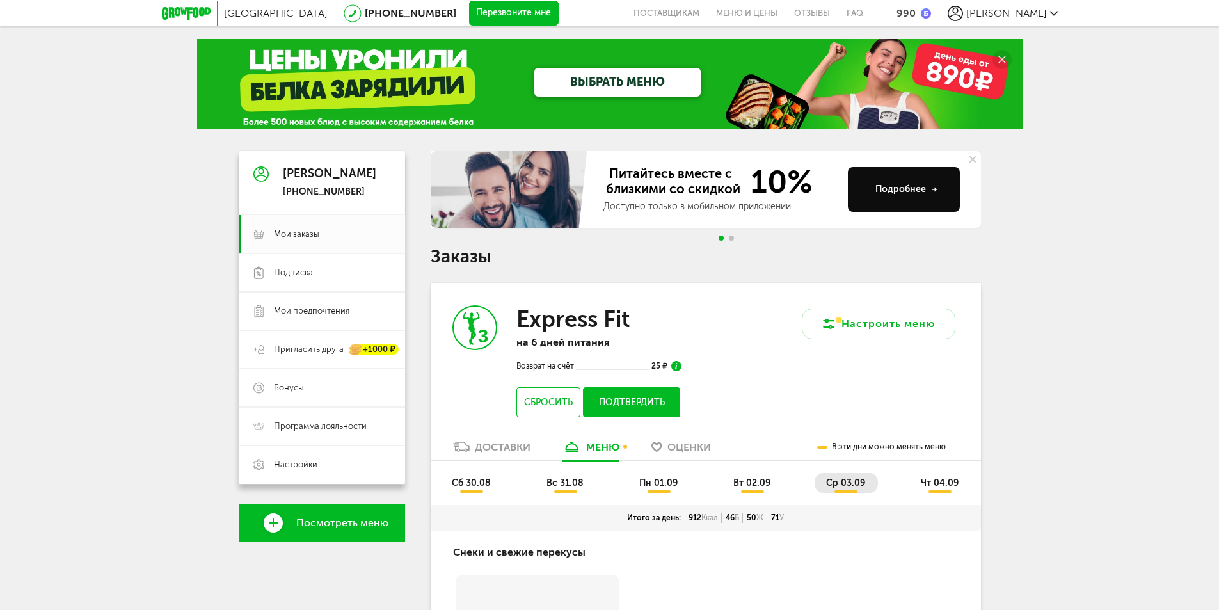
click at [601, 402] on button "Подтвердить" at bounding box center [631, 402] width 97 height 30
